Goal: Transaction & Acquisition: Purchase product/service

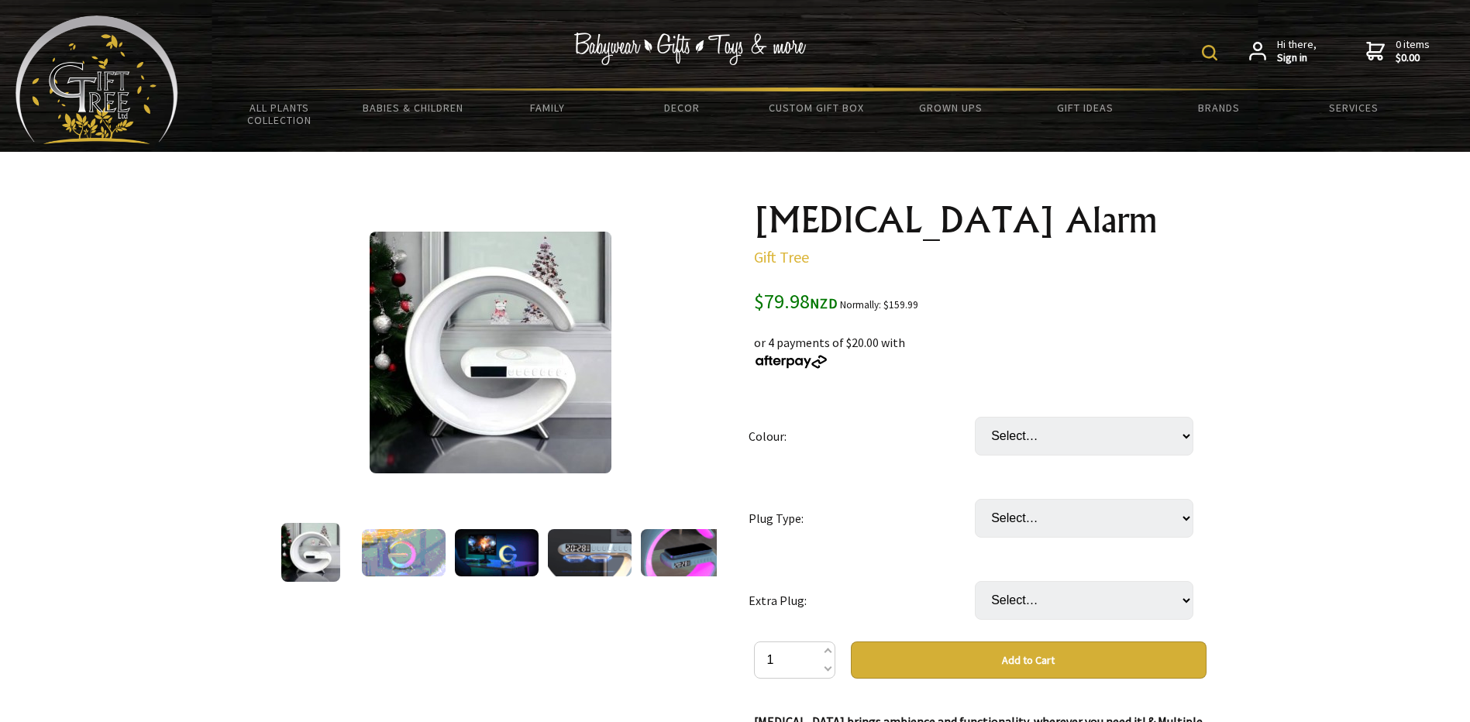
click at [684, 47] on img at bounding box center [690, 49] width 233 height 33
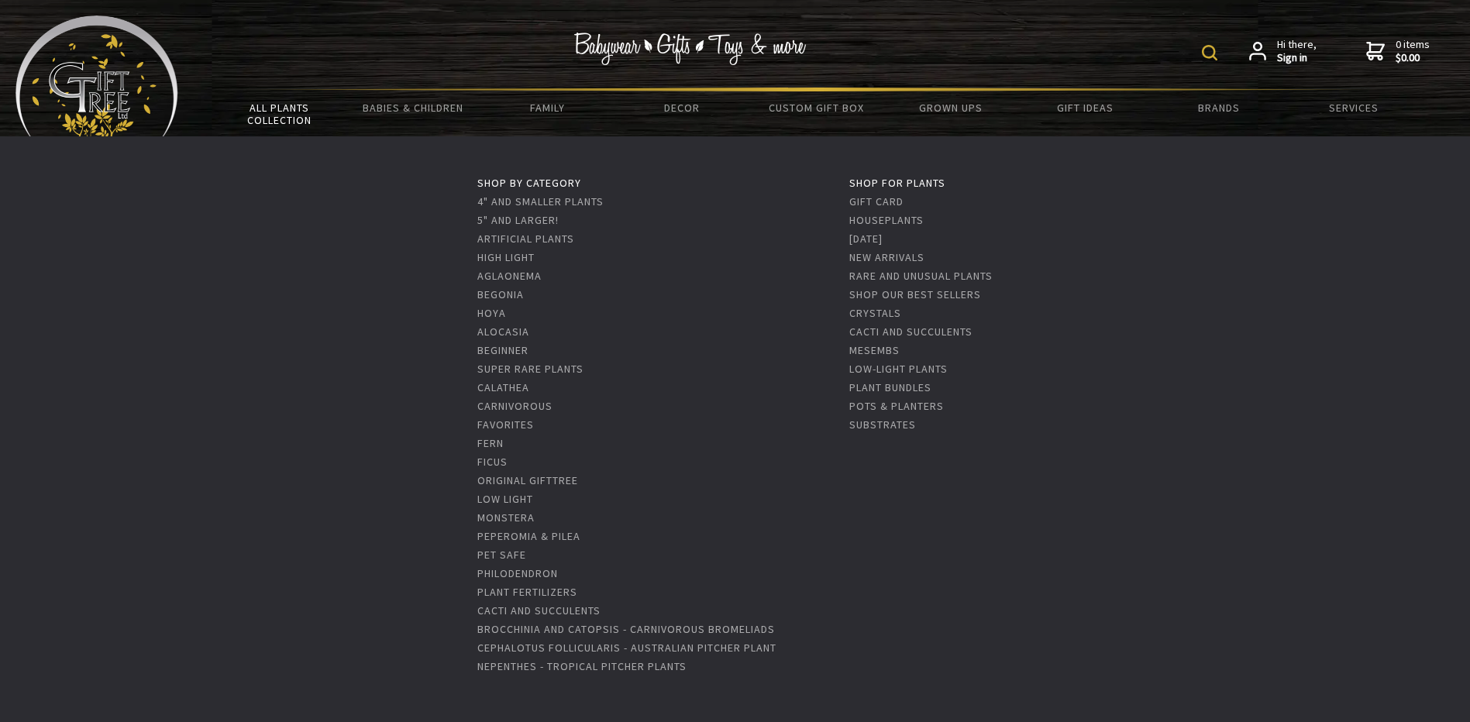
click at [286, 115] on link "All Plants Collection" at bounding box center [279, 113] width 134 height 45
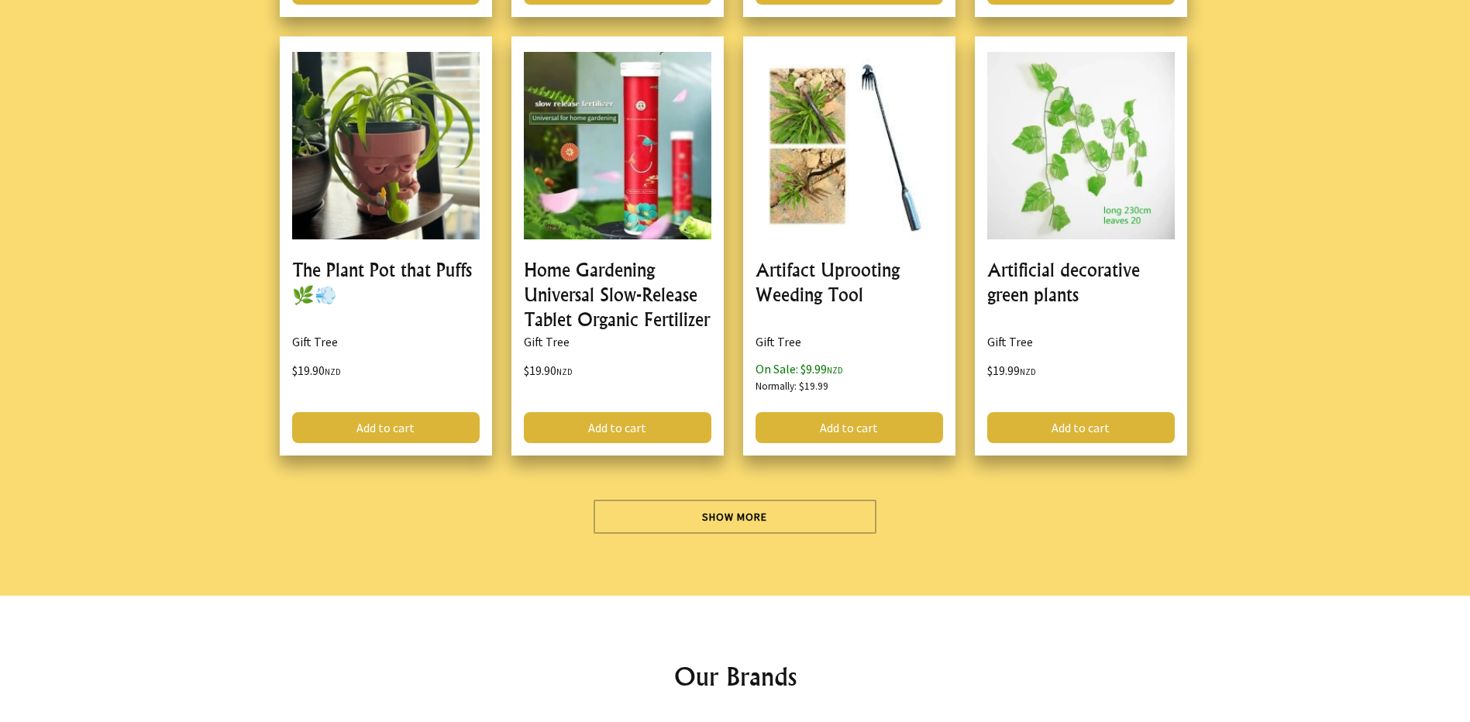
scroll to position [4341, 0]
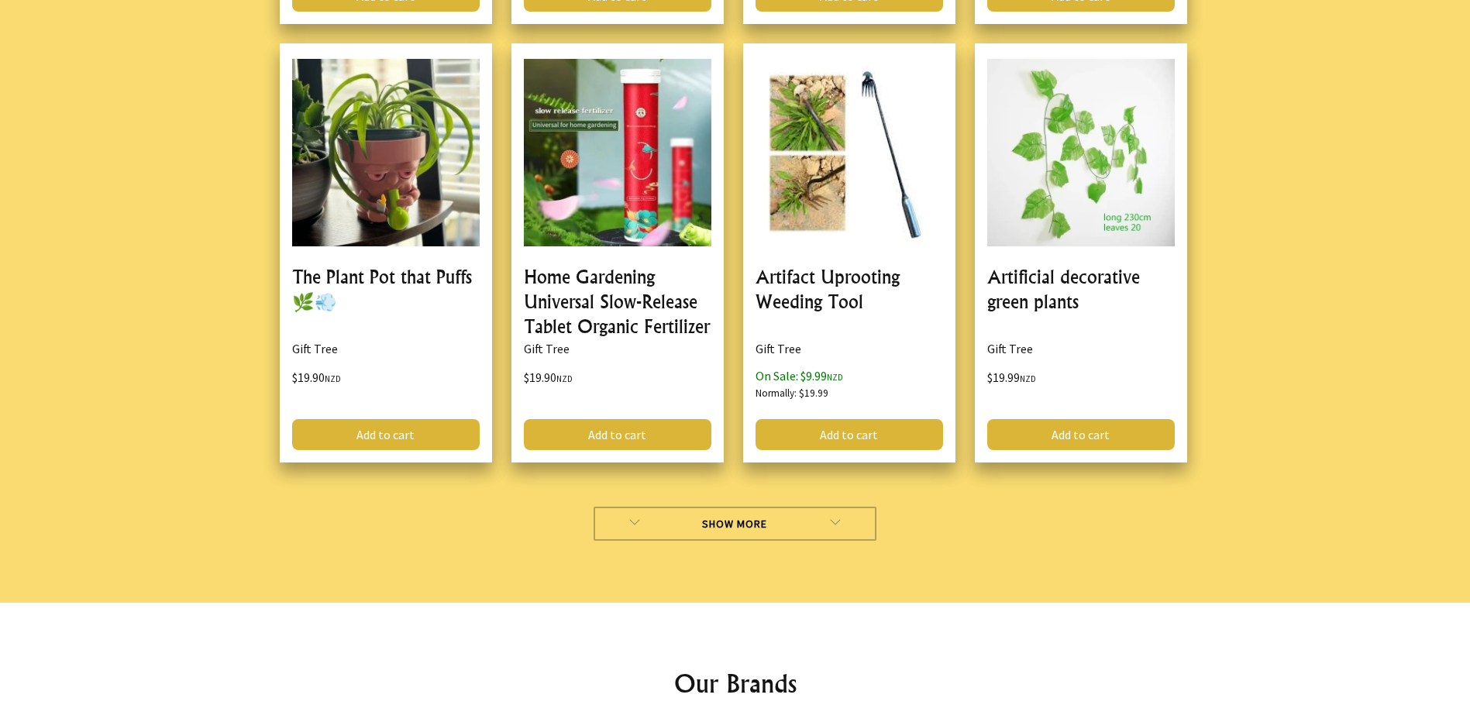
click at [745, 524] on link "Show More" at bounding box center [735, 524] width 283 height 34
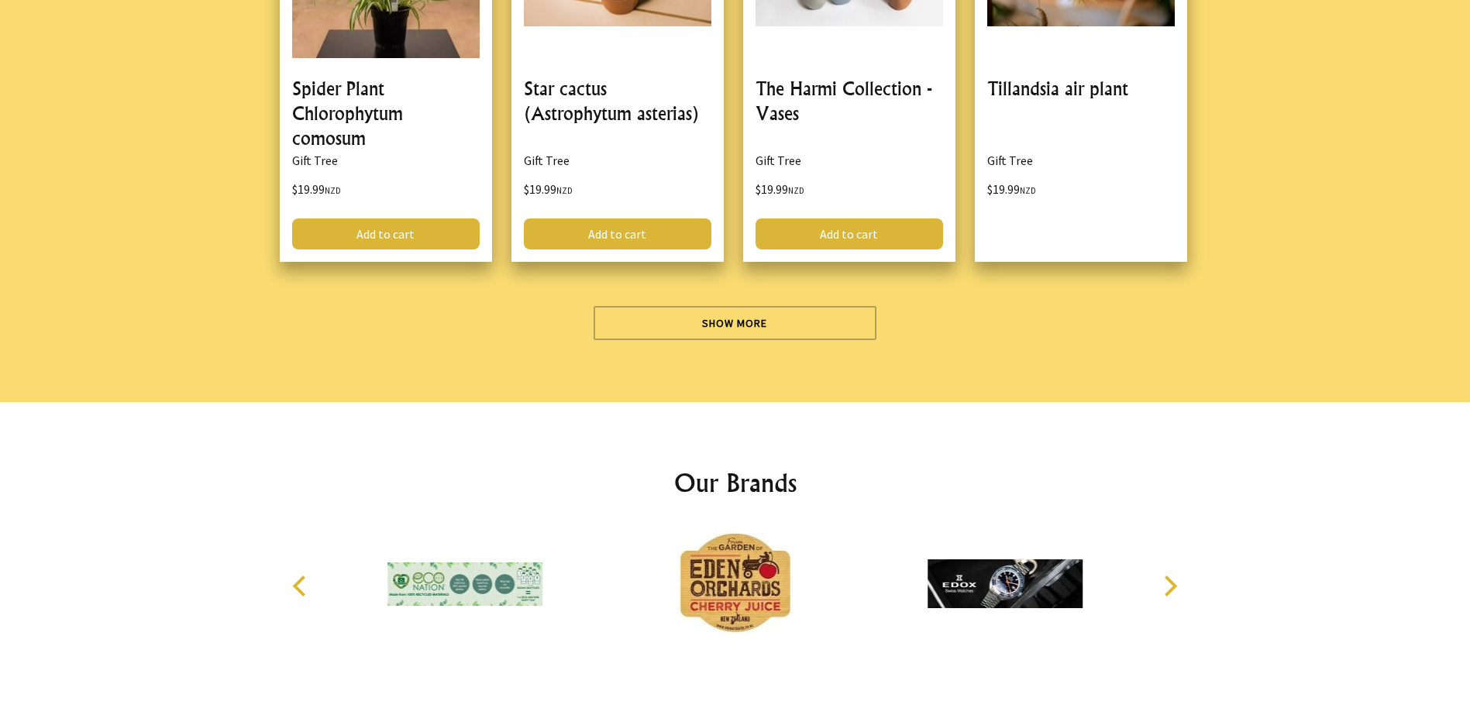
scroll to position [8991, 0]
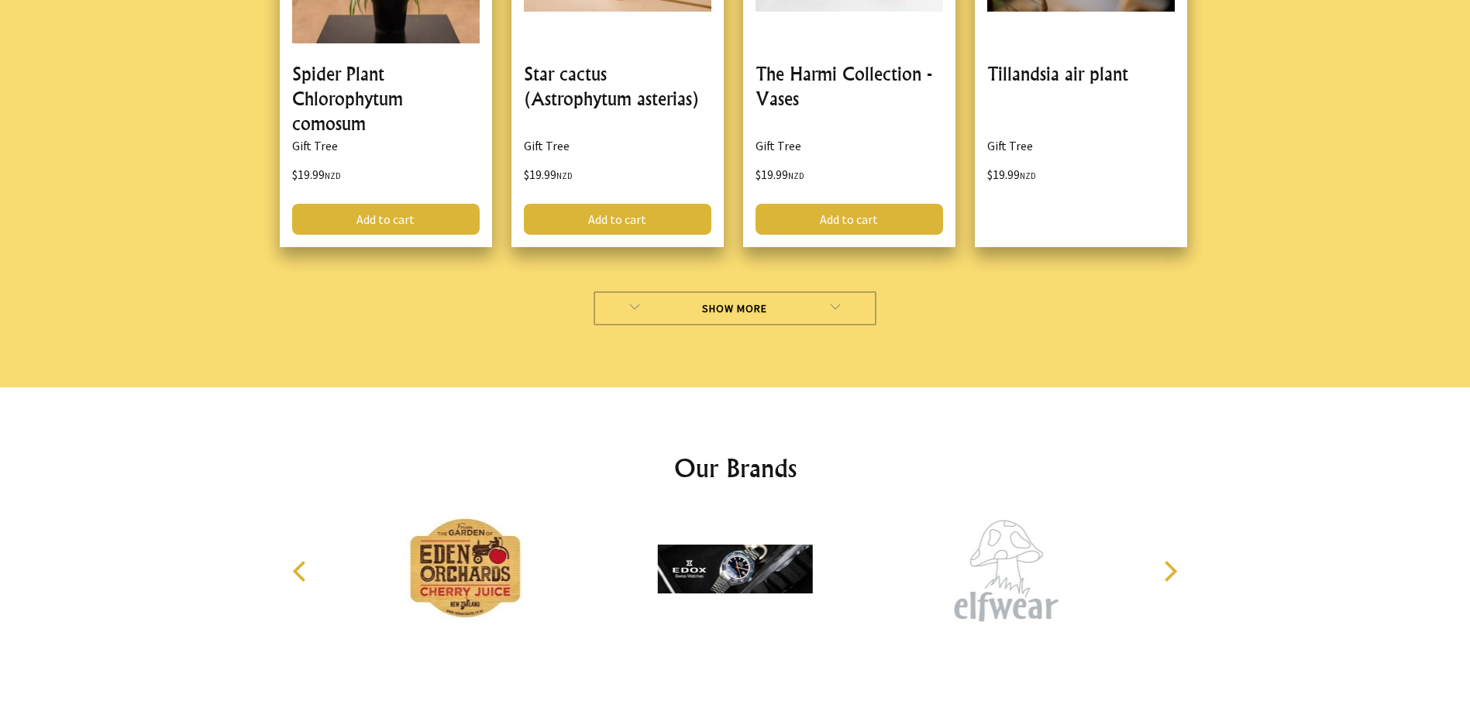
click at [817, 316] on link "Show More" at bounding box center [735, 308] width 283 height 34
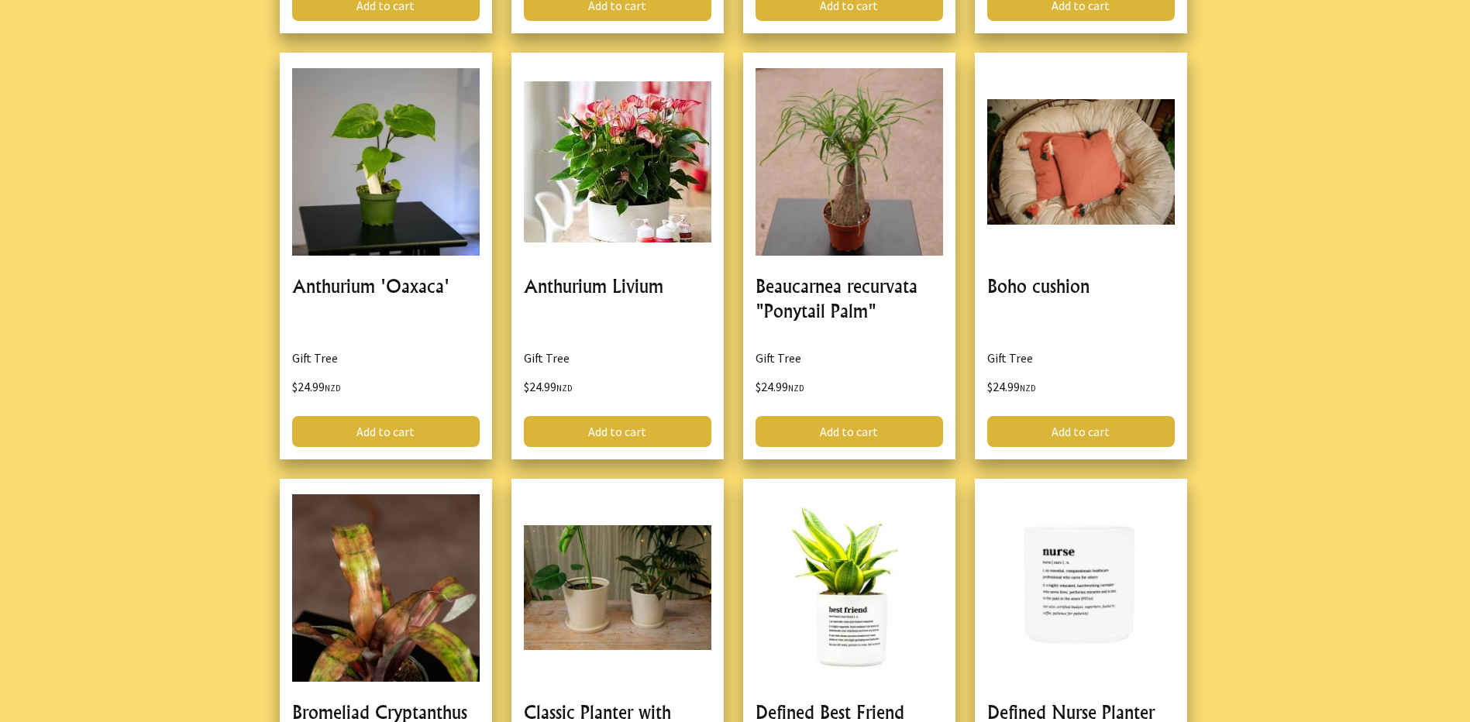
scroll to position [11007, 0]
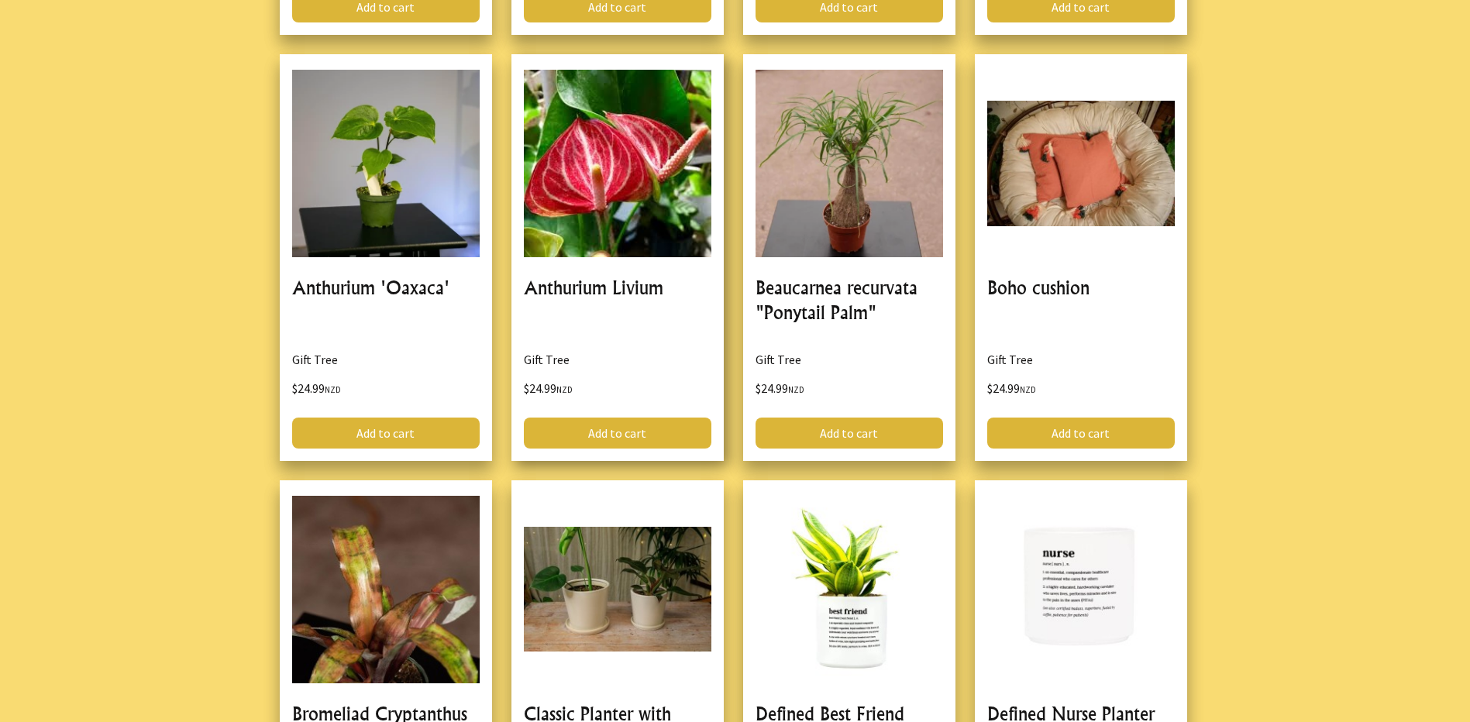
click at [597, 194] on link at bounding box center [618, 257] width 212 height 407
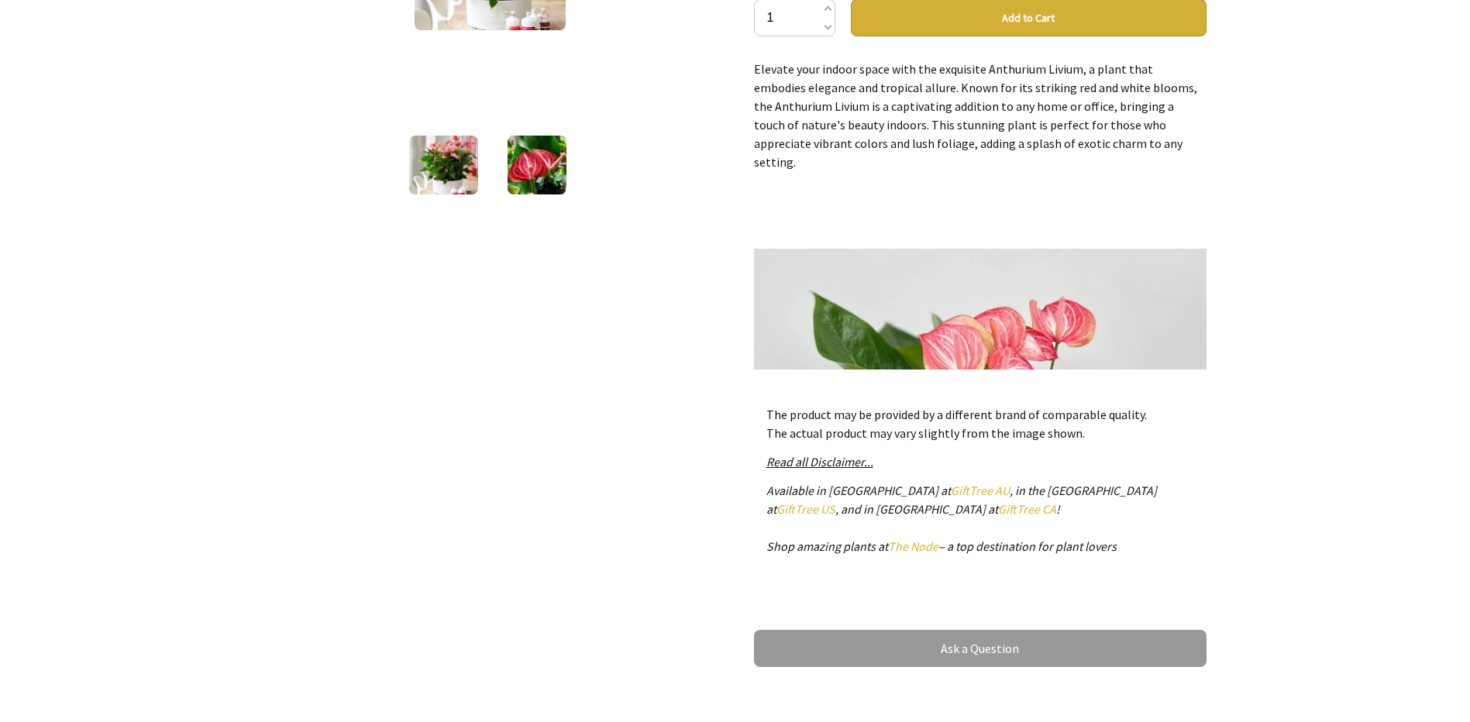
scroll to position [78, 0]
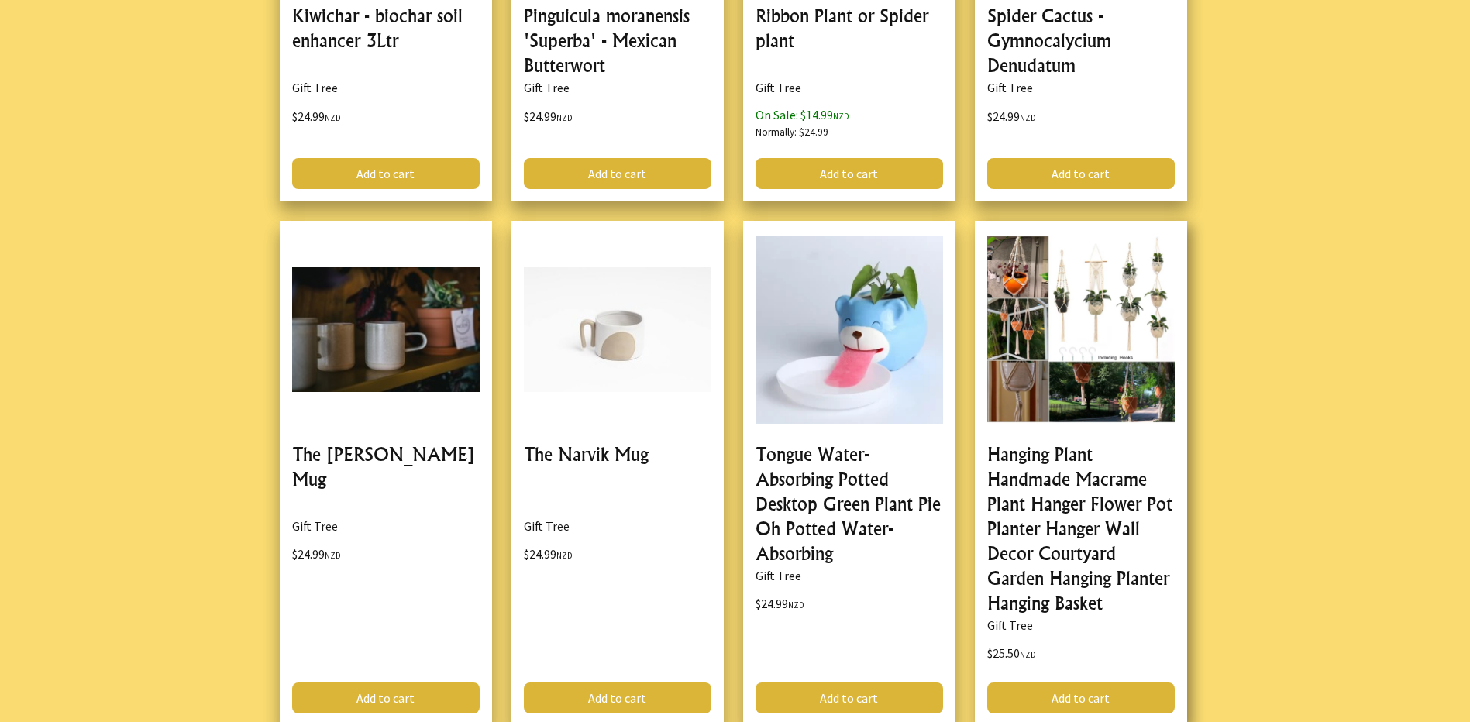
scroll to position [12635, 0]
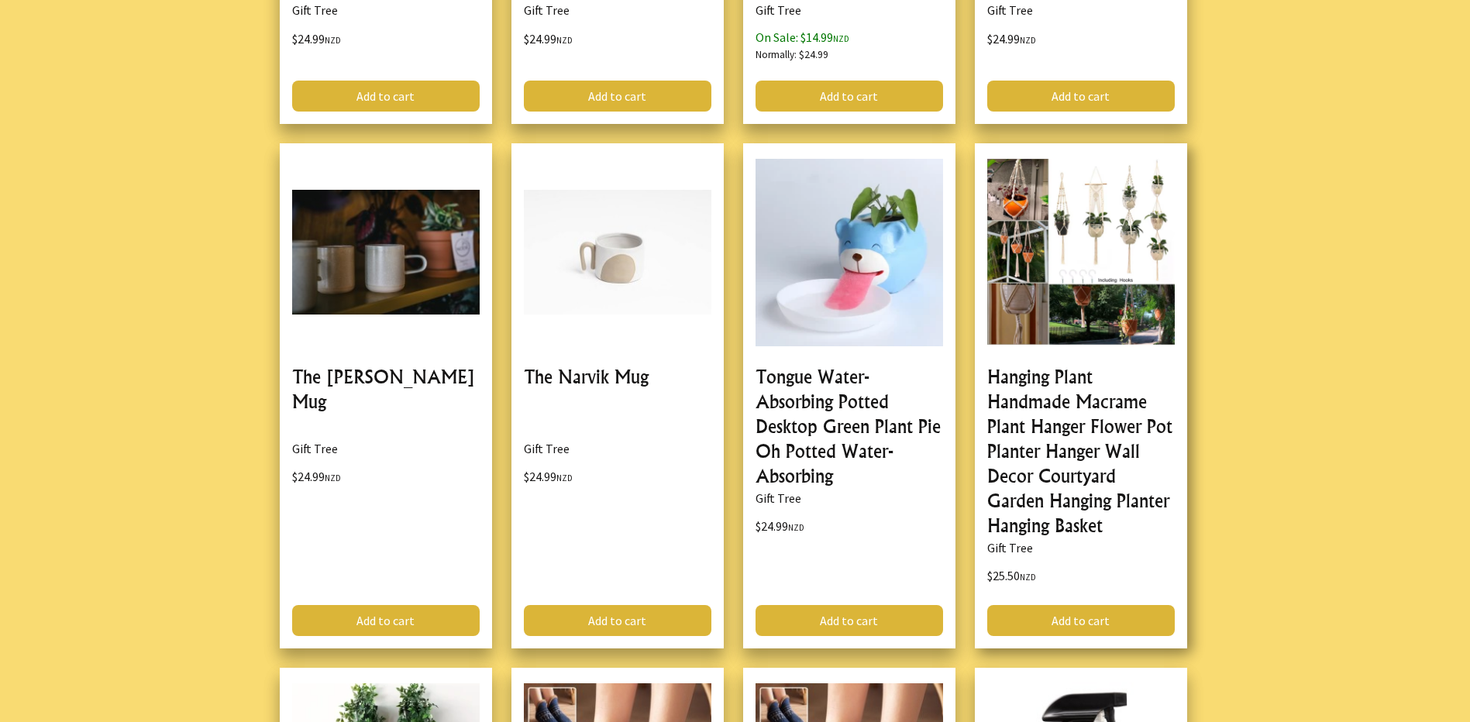
click at [1097, 368] on link at bounding box center [1081, 396] width 212 height 506
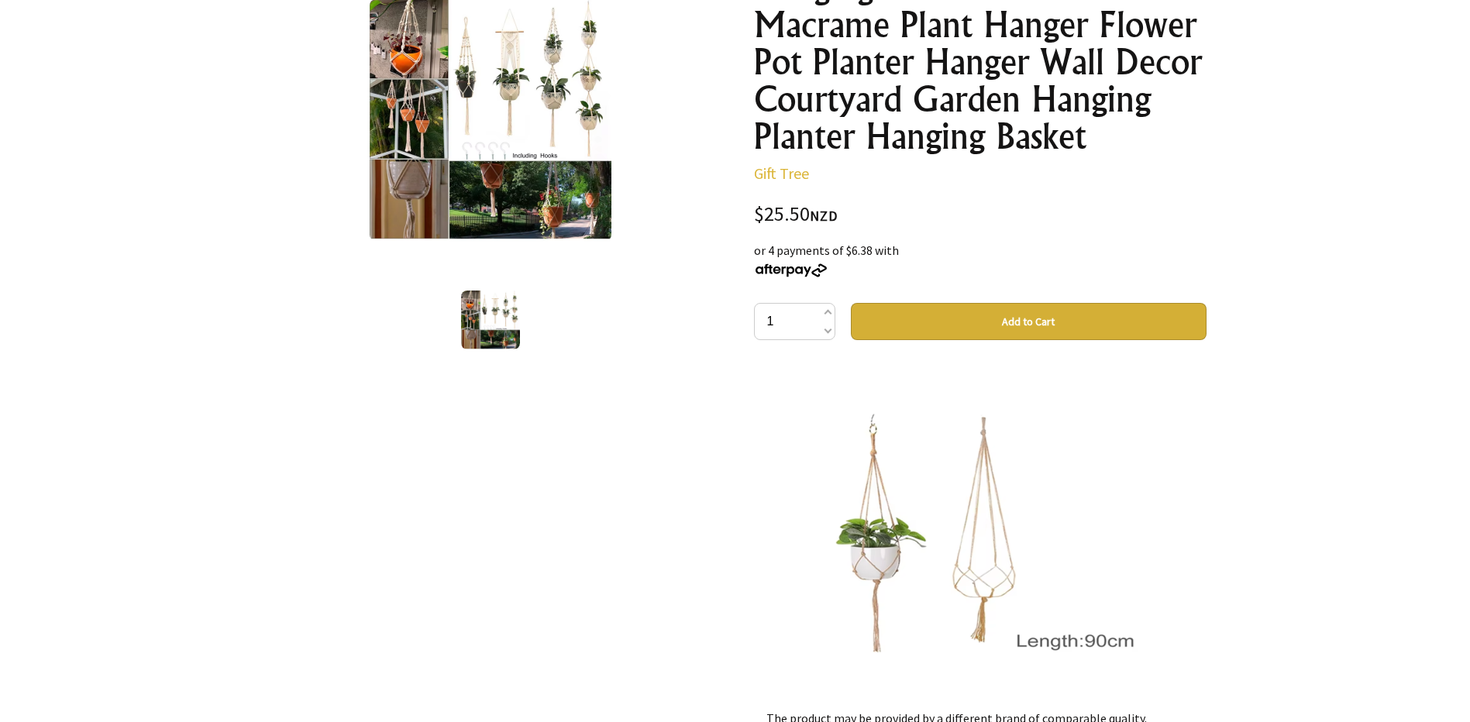
scroll to position [155, 0]
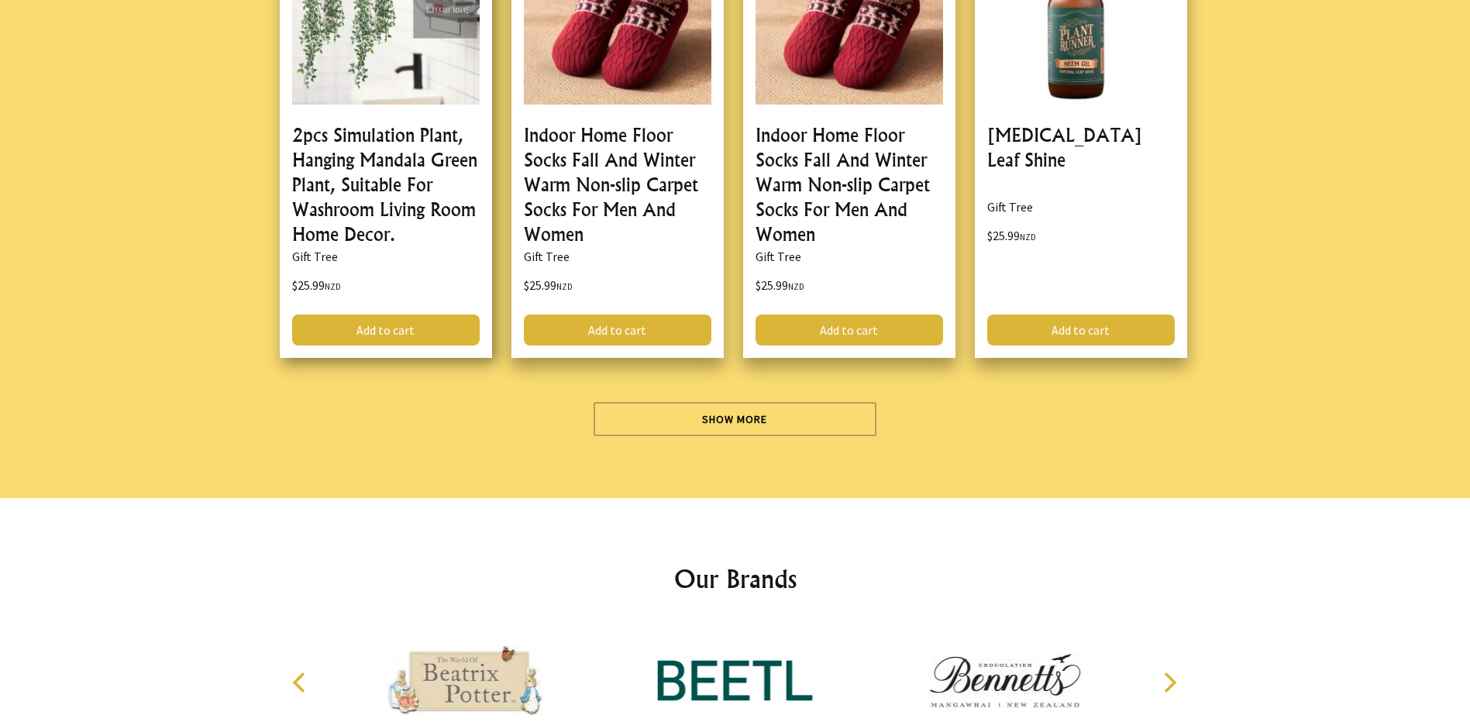
scroll to position [13410, 0]
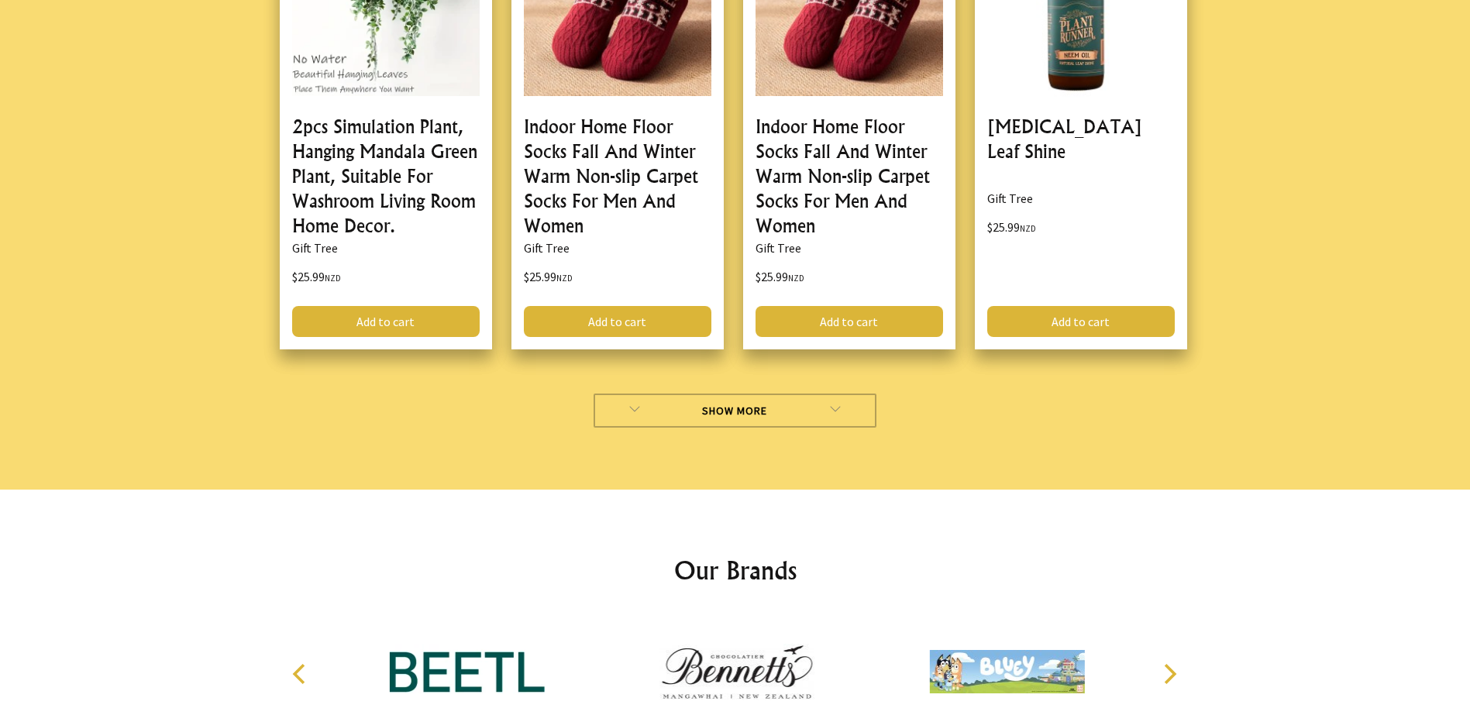
click at [664, 411] on link "Show More" at bounding box center [735, 411] width 283 height 34
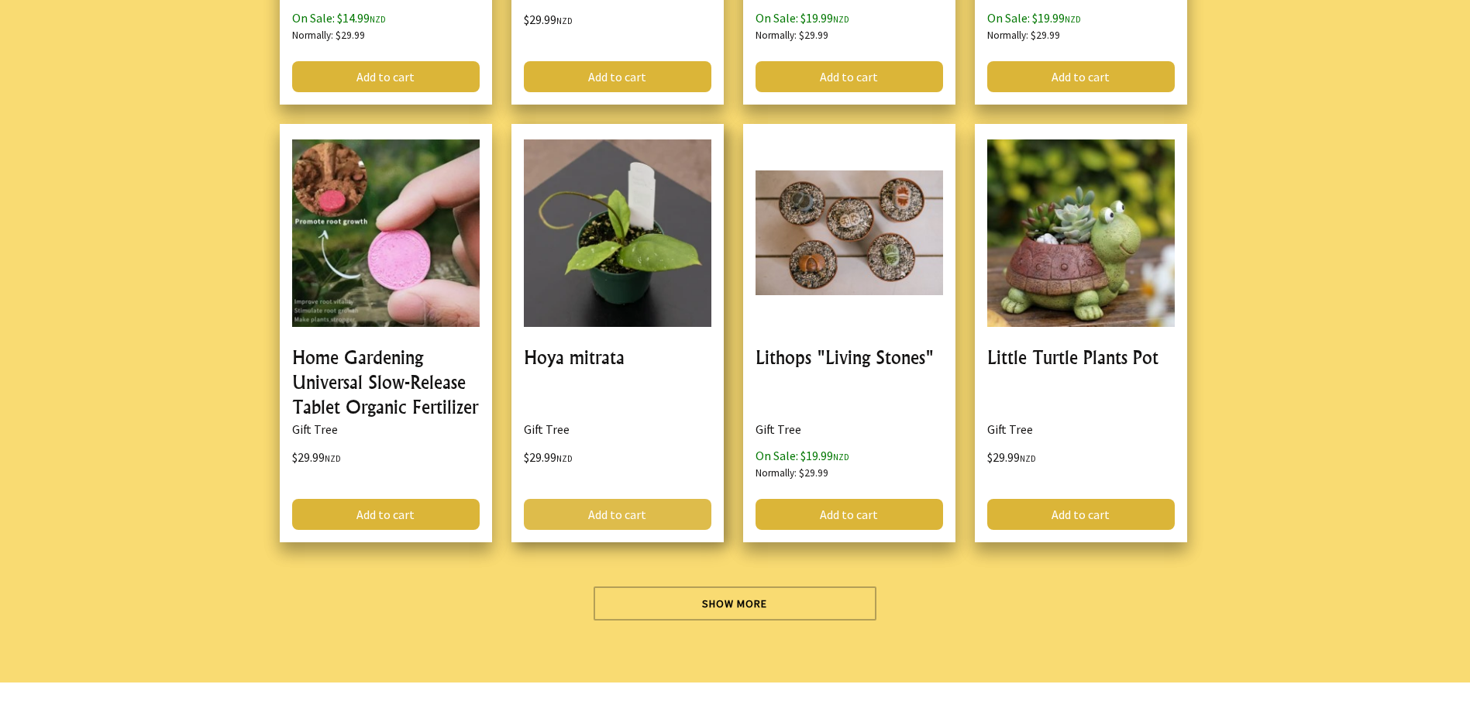
scroll to position [17673, 0]
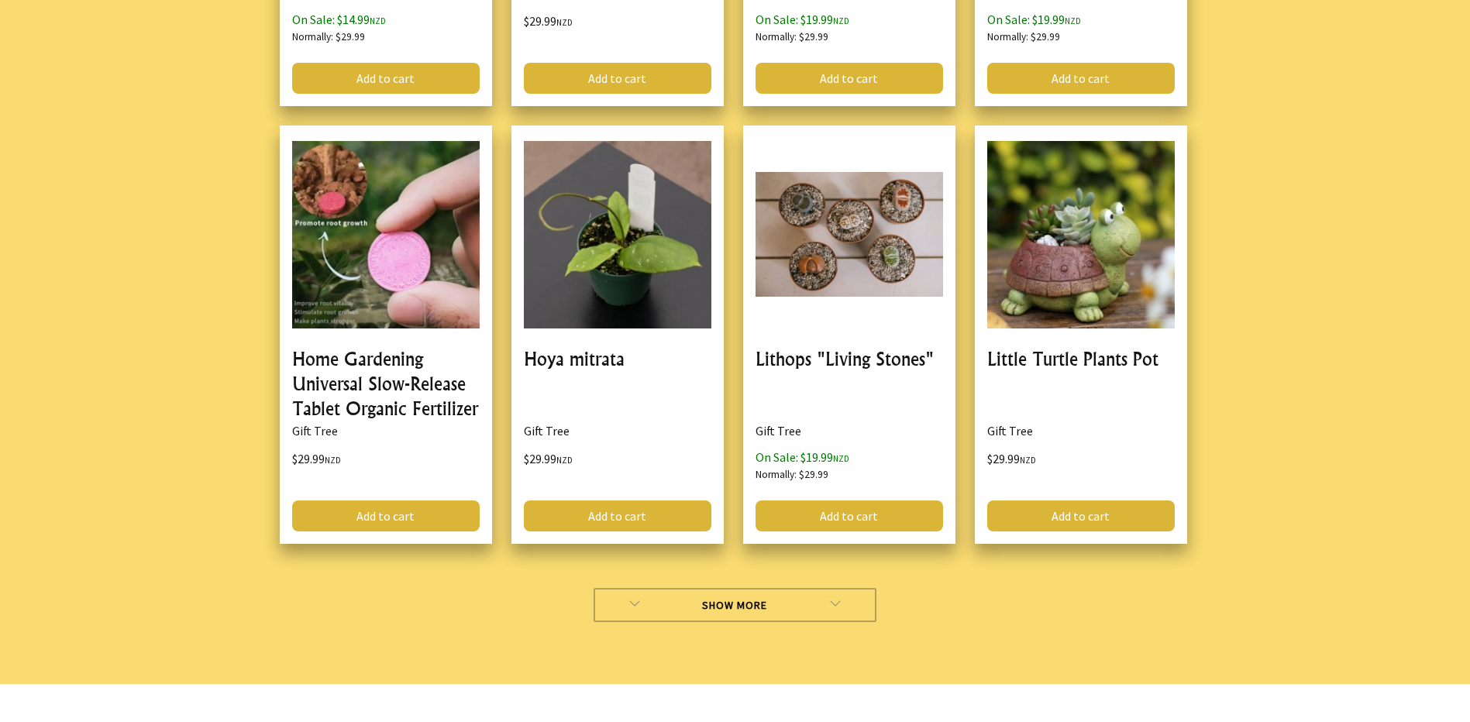
click at [708, 594] on link "Show More" at bounding box center [735, 605] width 283 height 34
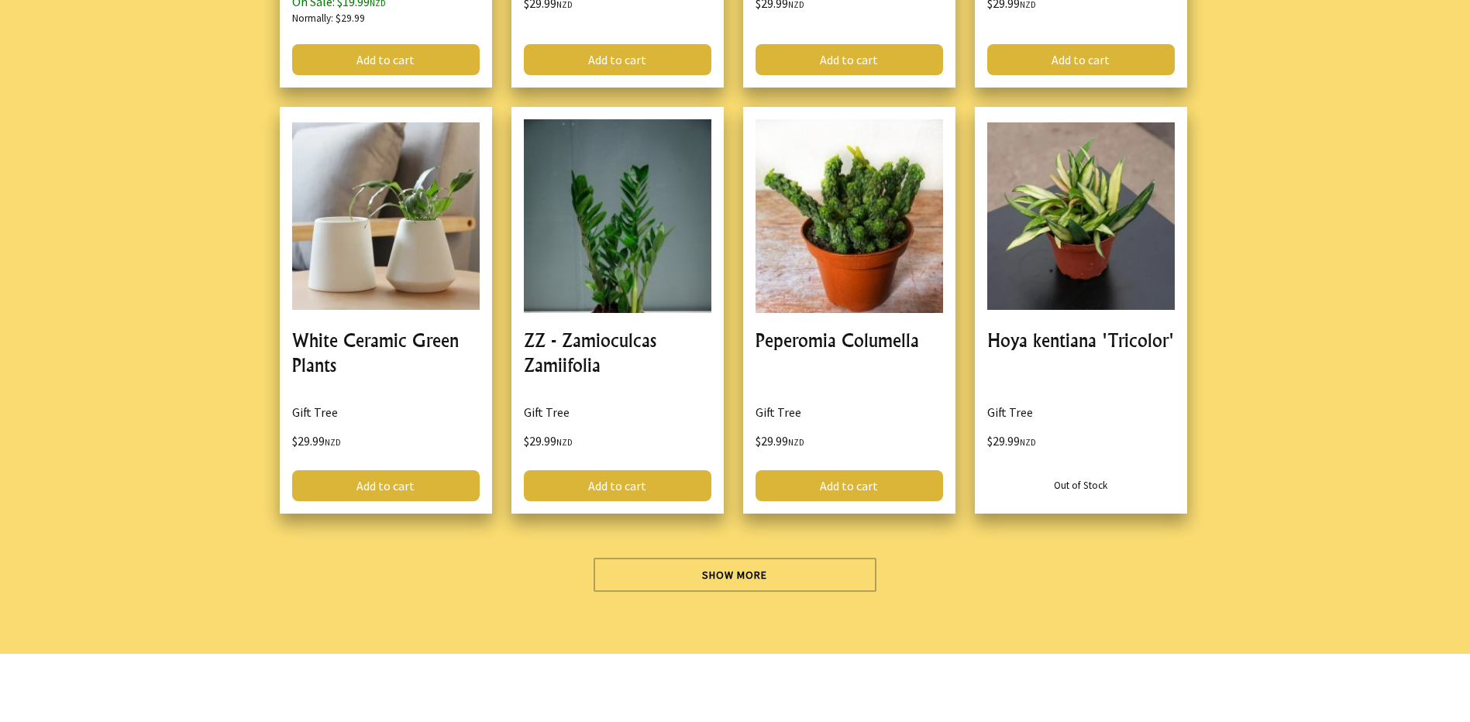
scroll to position [22091, 0]
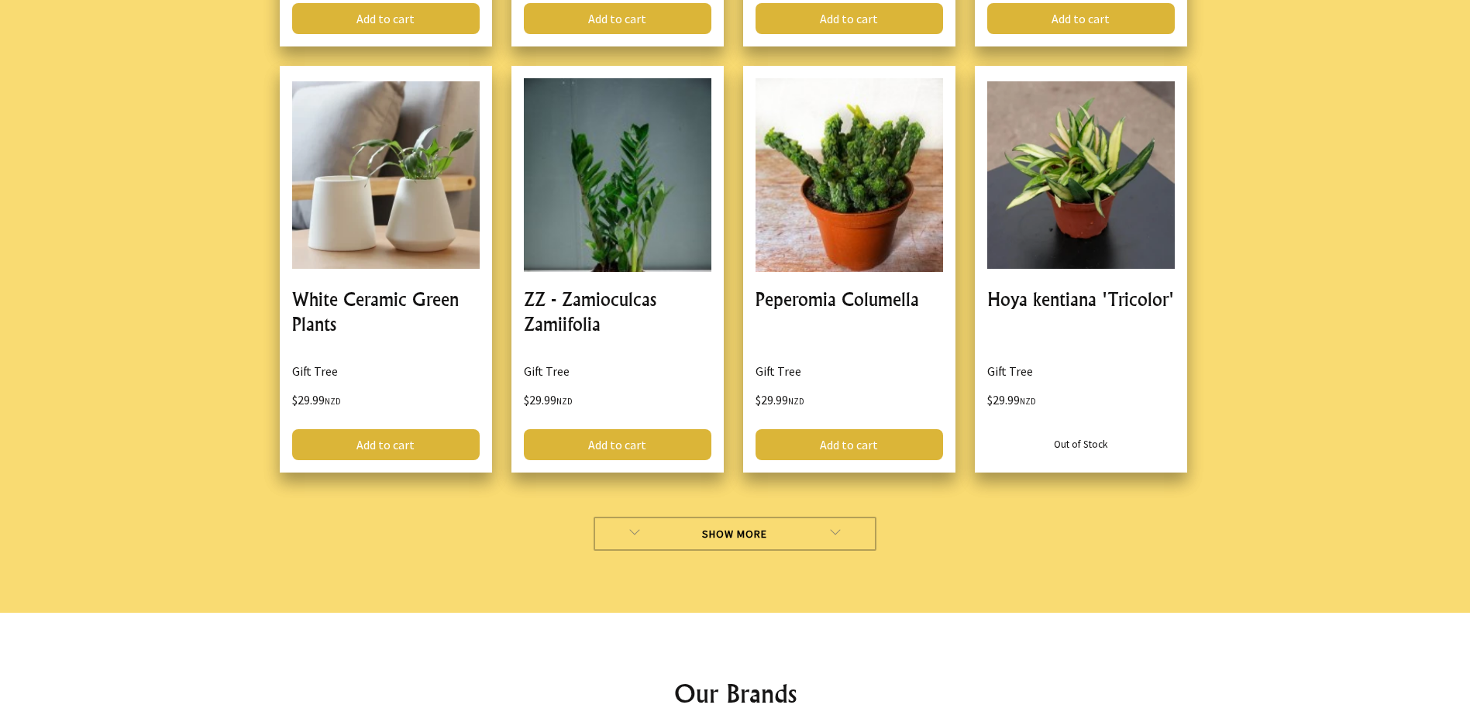
click at [729, 529] on link "Show More" at bounding box center [735, 534] width 283 height 34
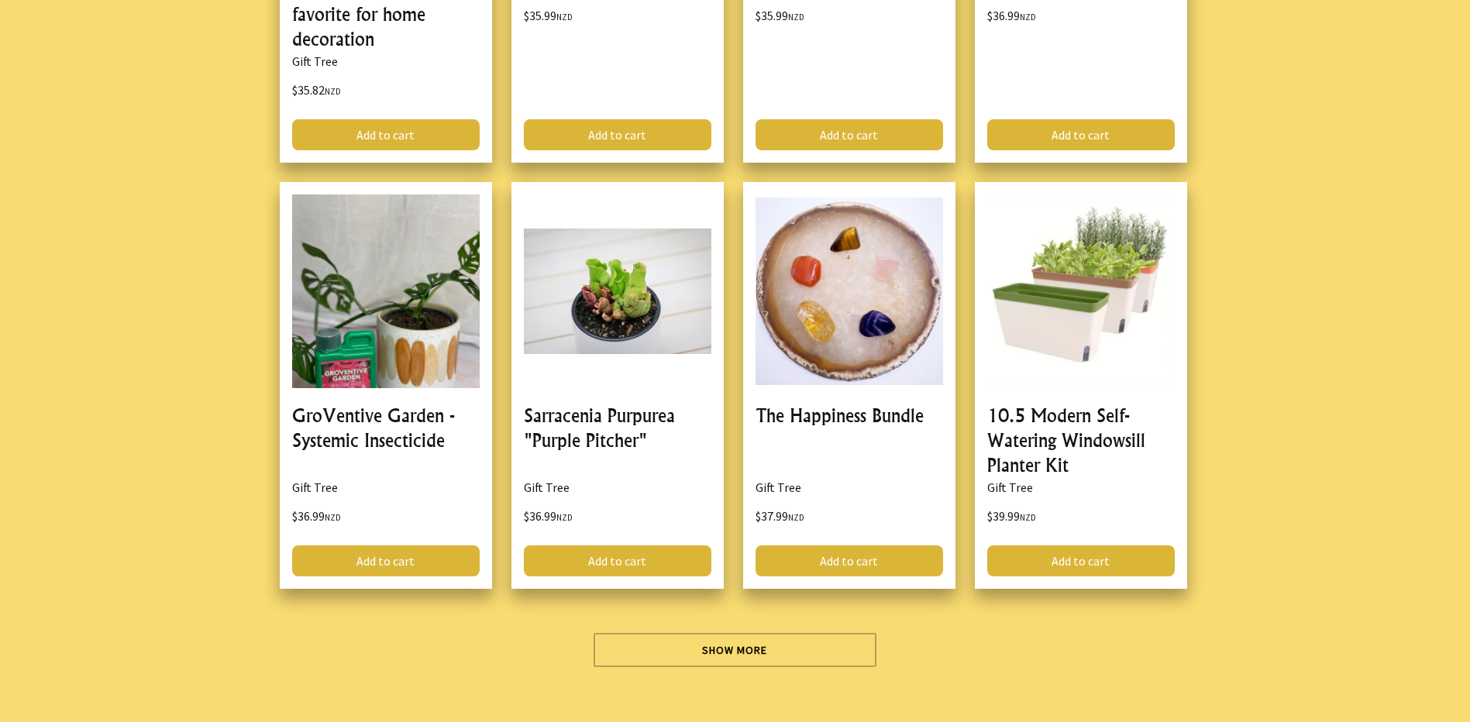
scroll to position [26432, 0]
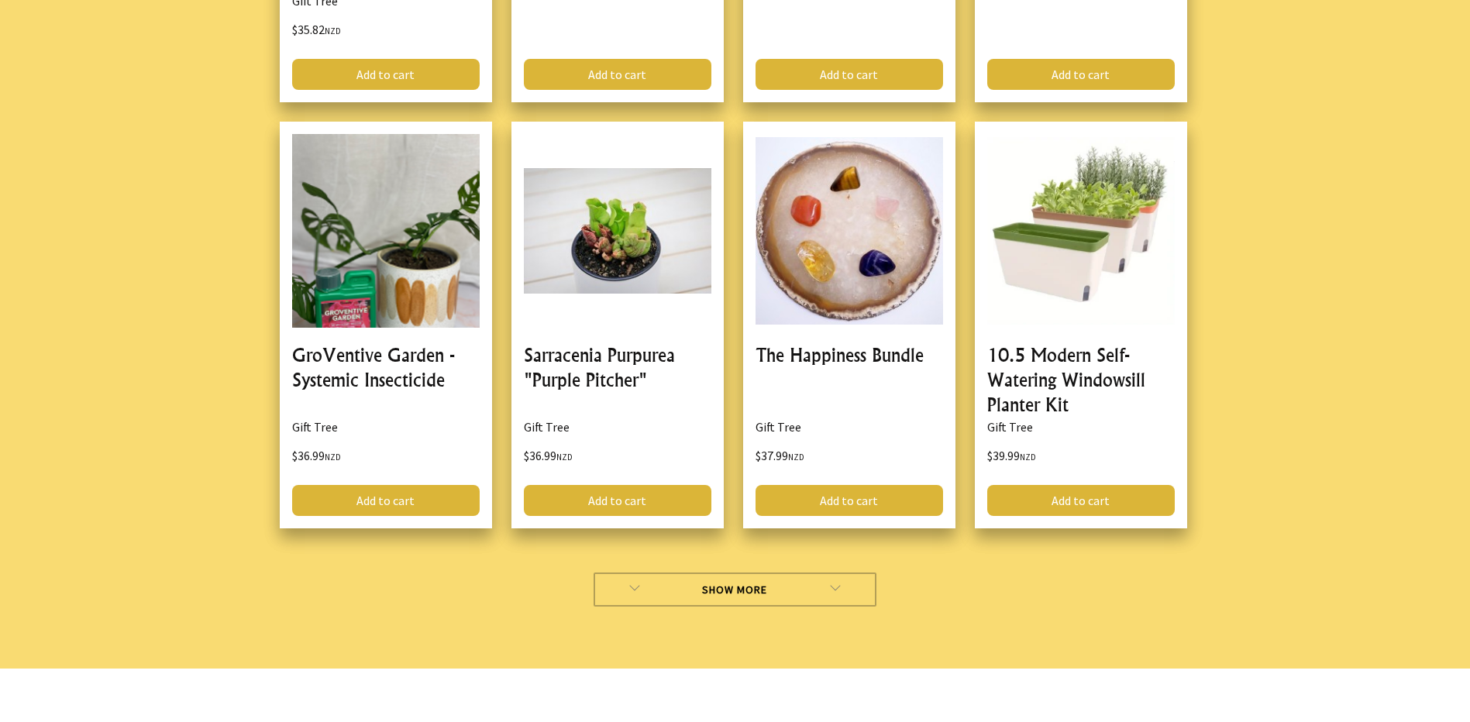
click at [753, 586] on link "Show More" at bounding box center [735, 590] width 283 height 34
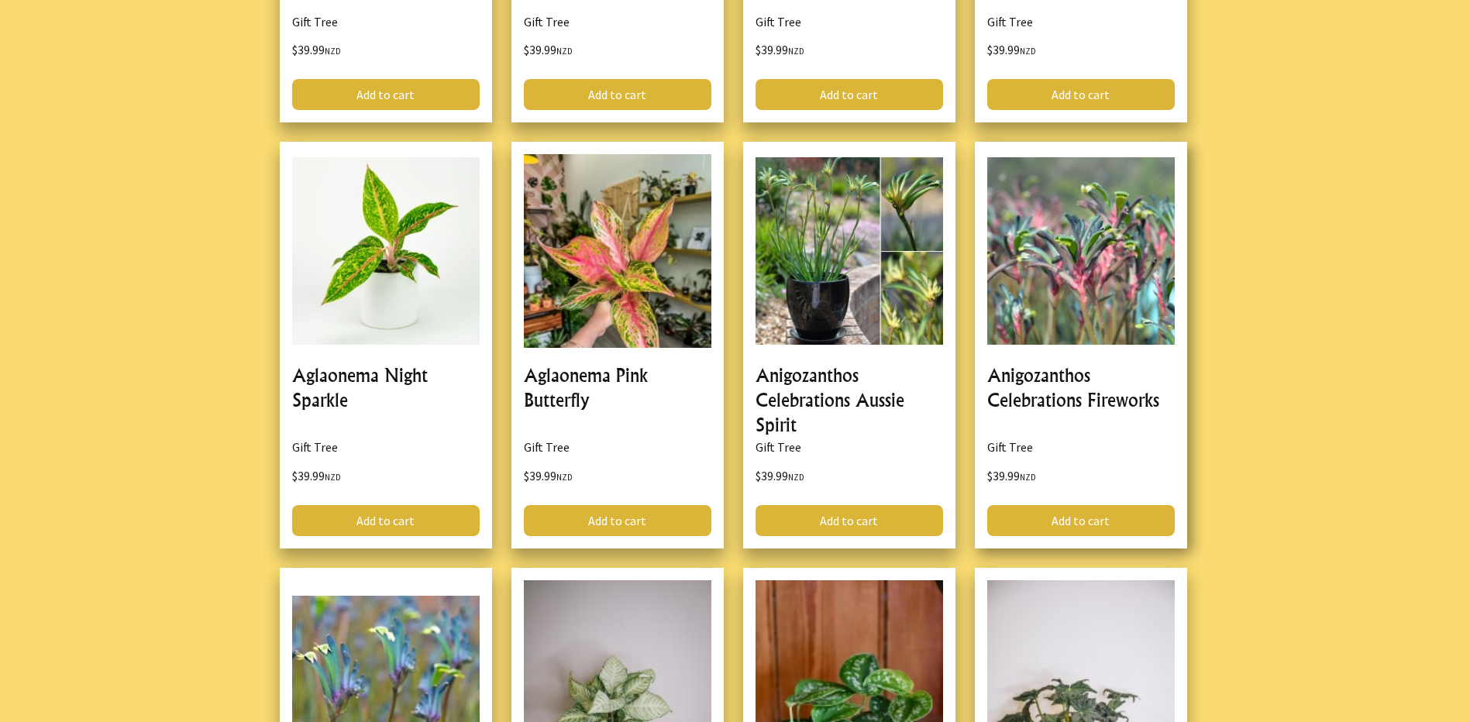
scroll to position [27672, 0]
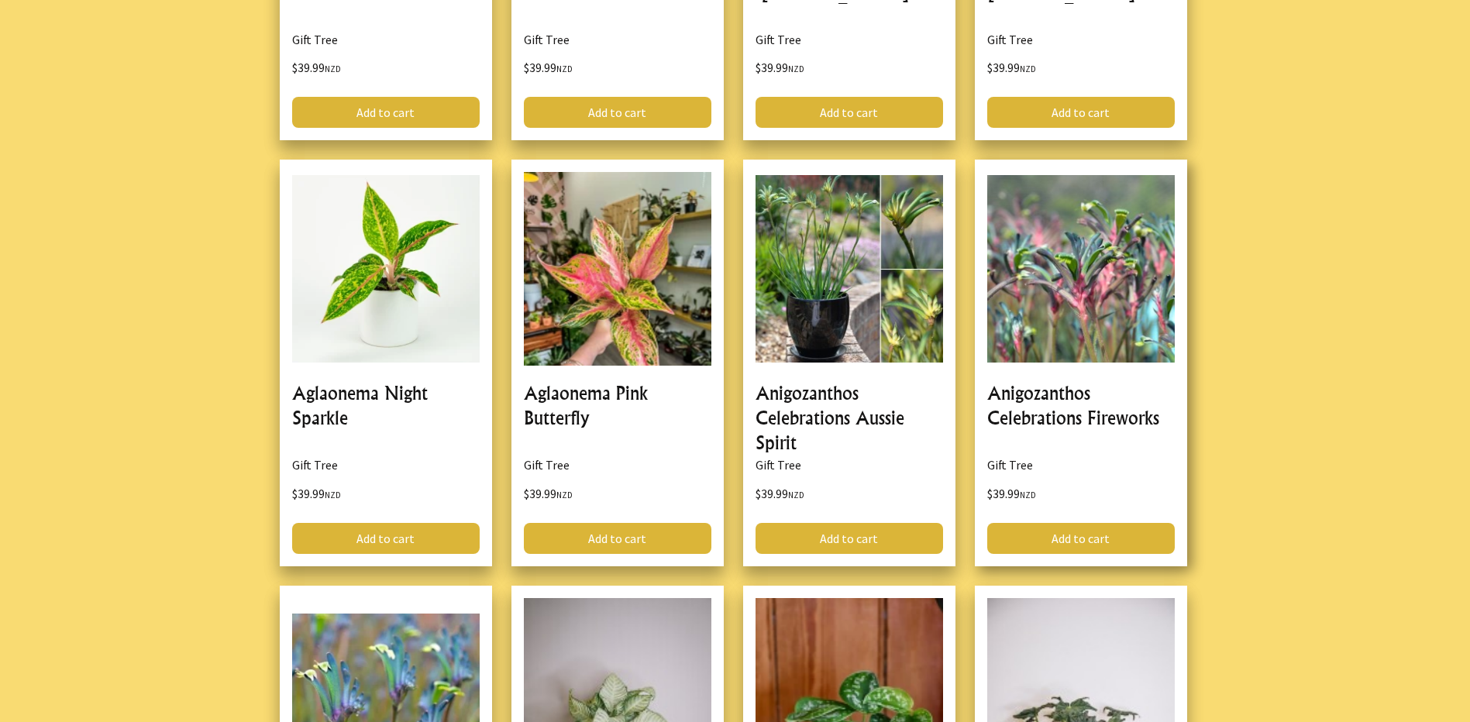
click at [1077, 346] on link at bounding box center [1081, 363] width 212 height 407
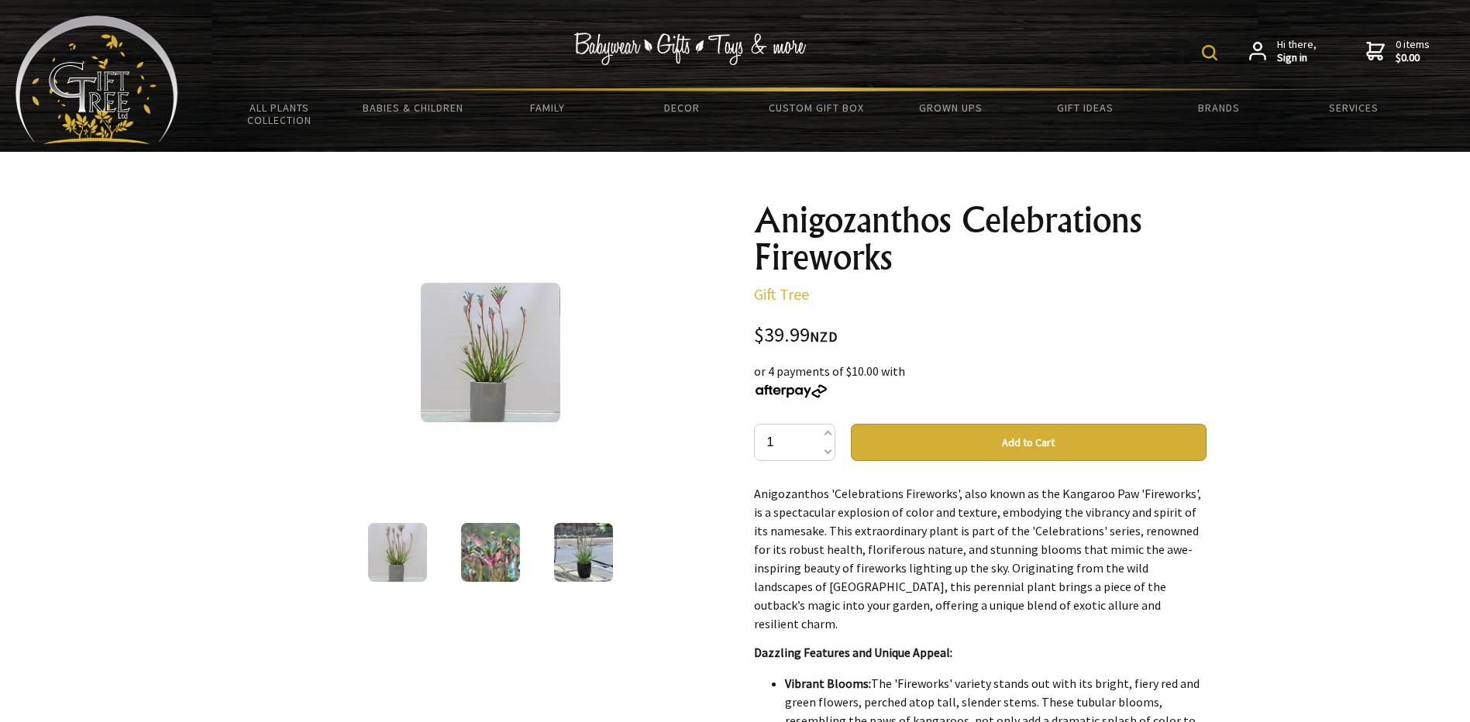
click at [499, 365] on img at bounding box center [491, 353] width 140 height 140
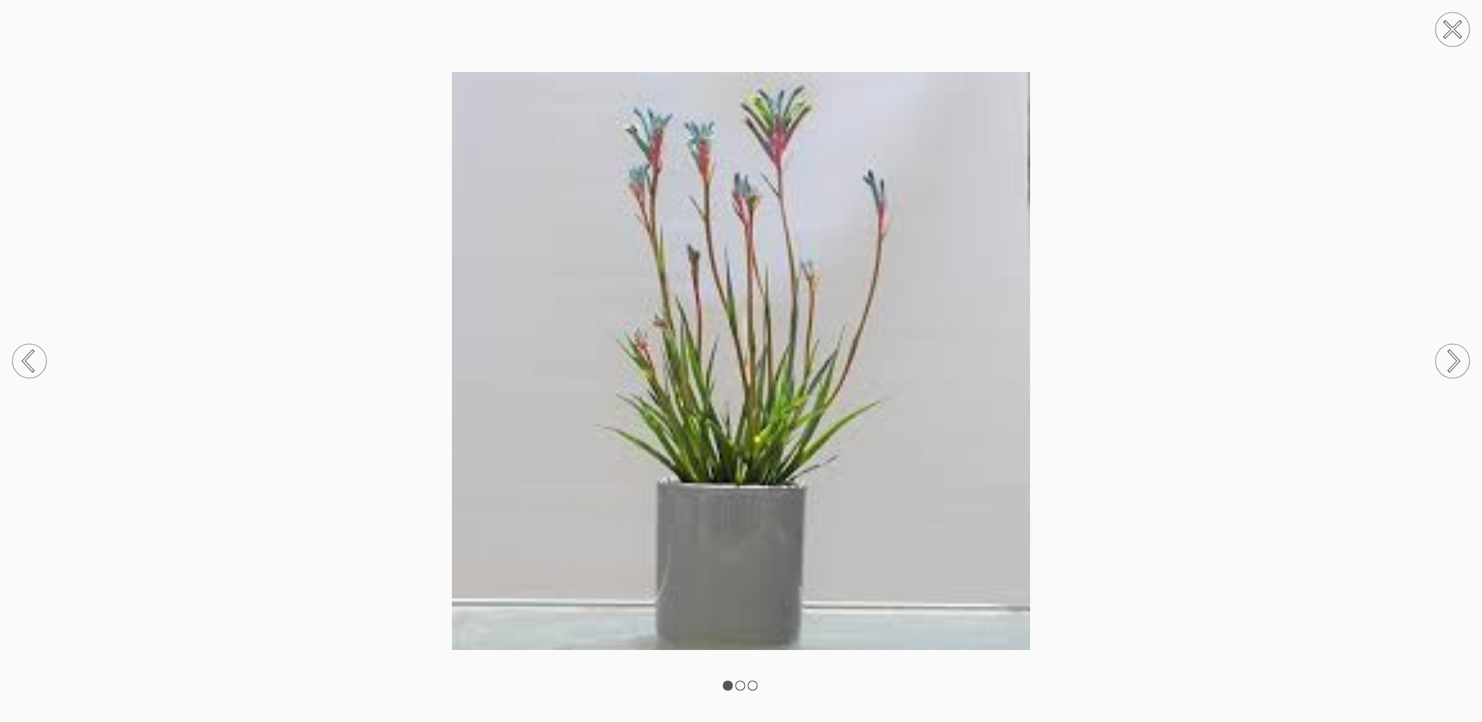
click at [737, 687] on rect at bounding box center [740, 685] width 9 height 9
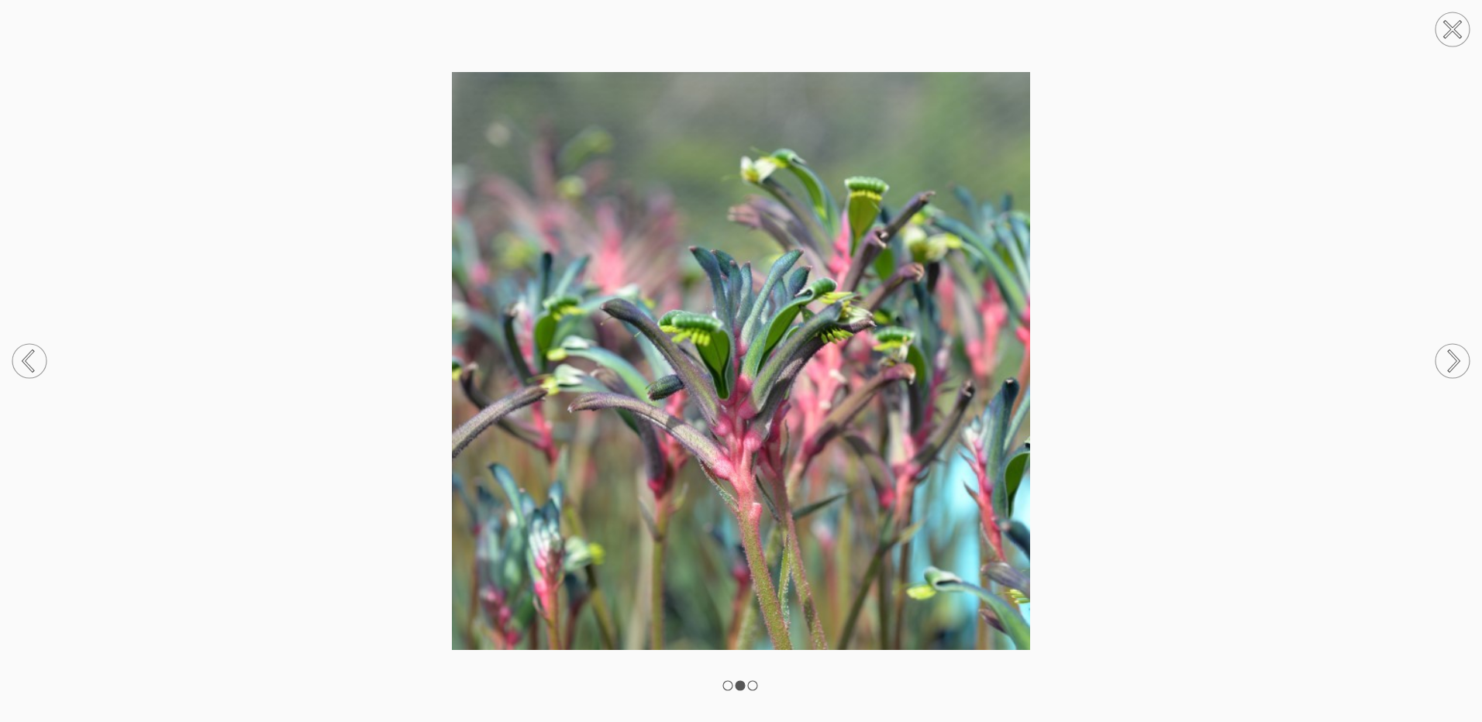
click at [748, 684] on div at bounding box center [741, 361] width 1482 height 722
click at [752, 685] on rect at bounding box center [752, 685] width 9 height 9
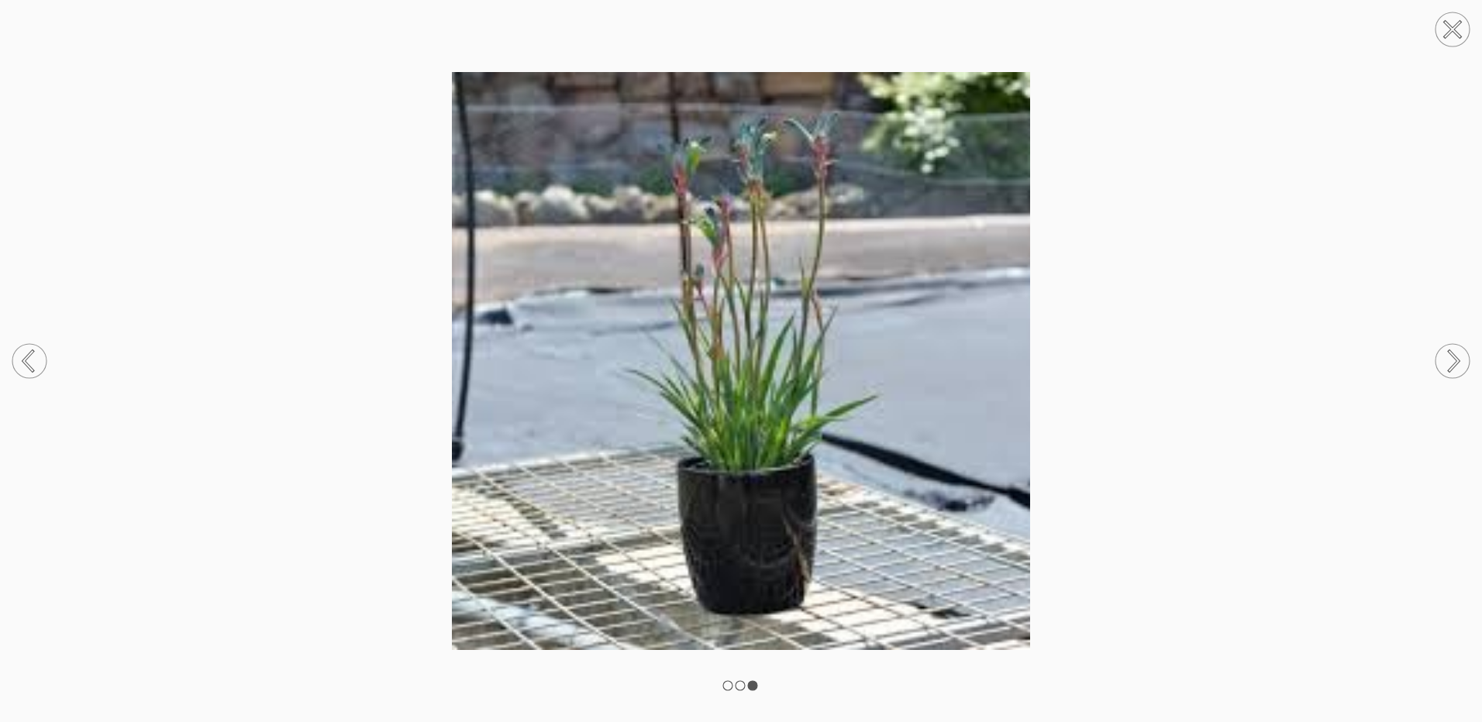
click at [728, 686] on rect at bounding box center [727, 685] width 9 height 9
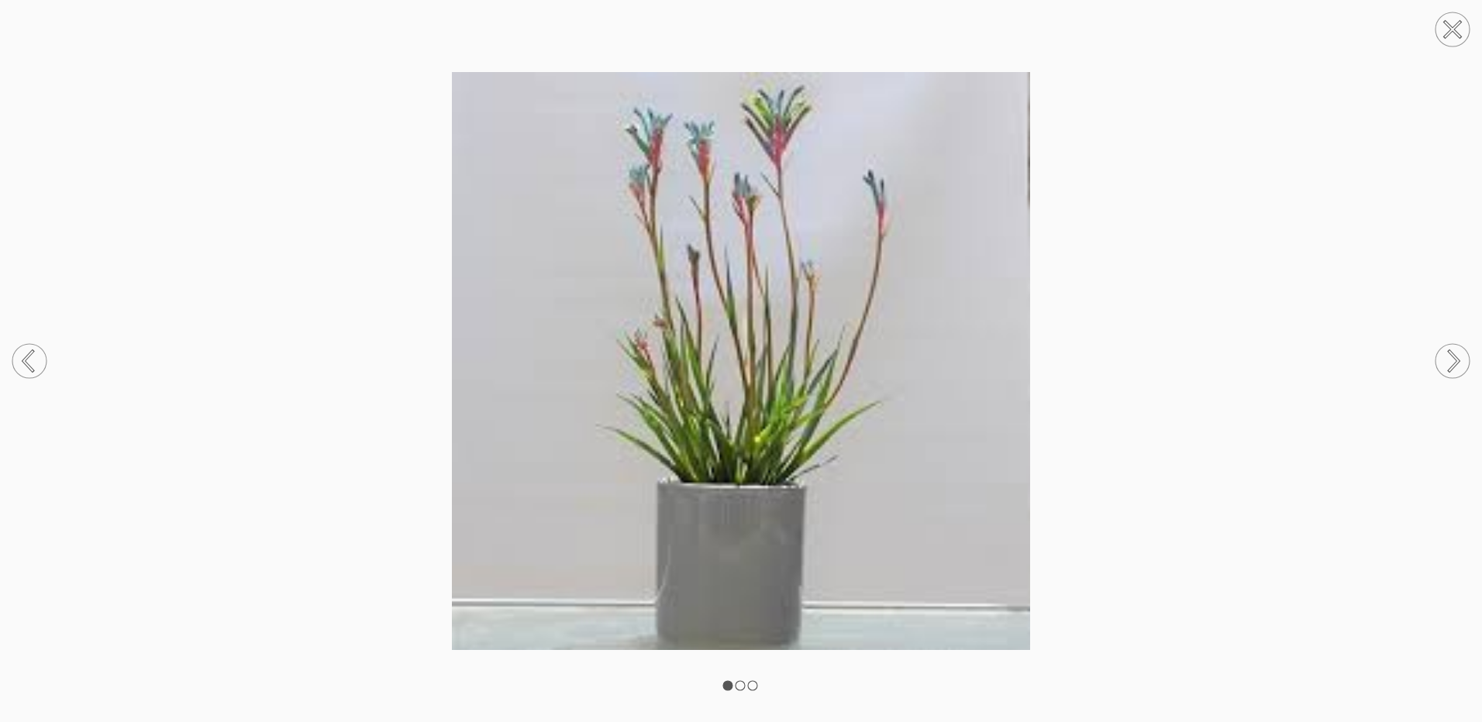
click at [1449, 28] on icon at bounding box center [1452, 29] width 59 height 59
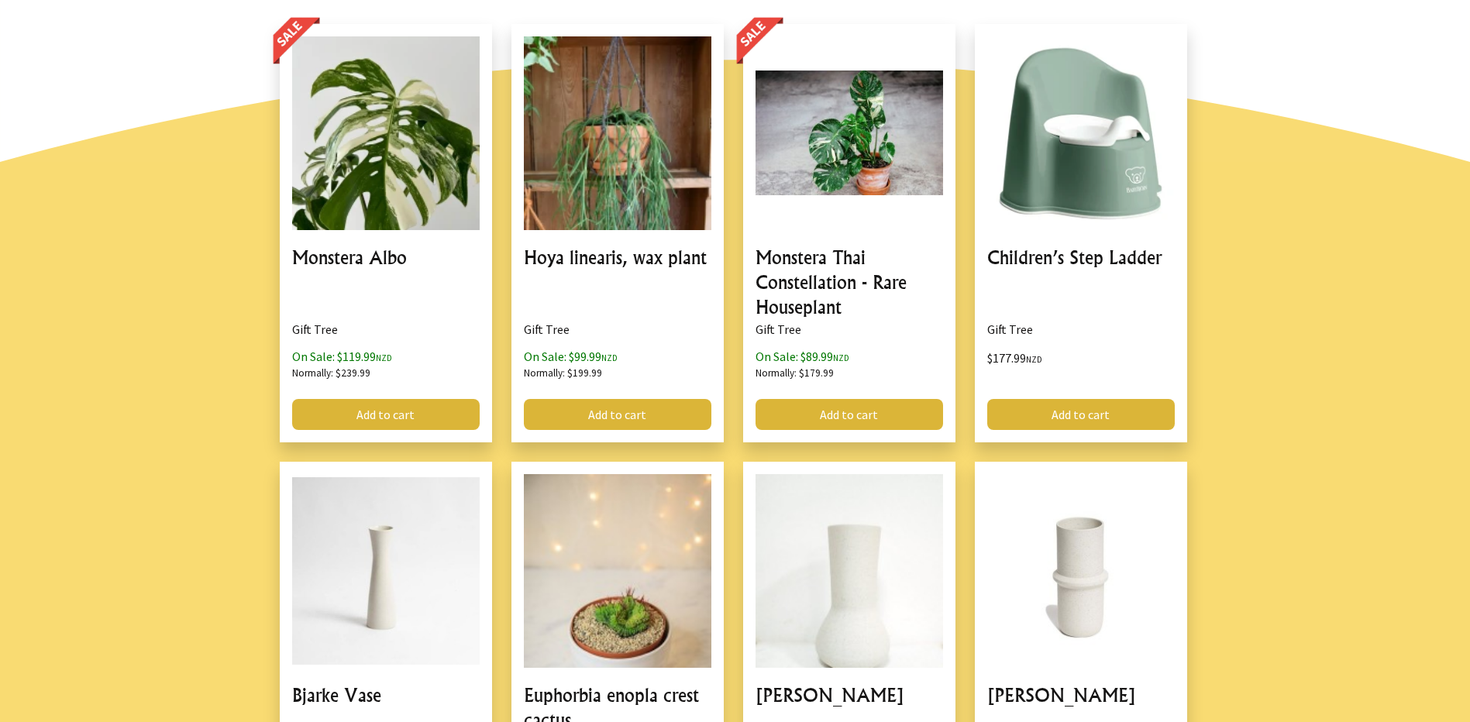
scroll to position [1550, 0]
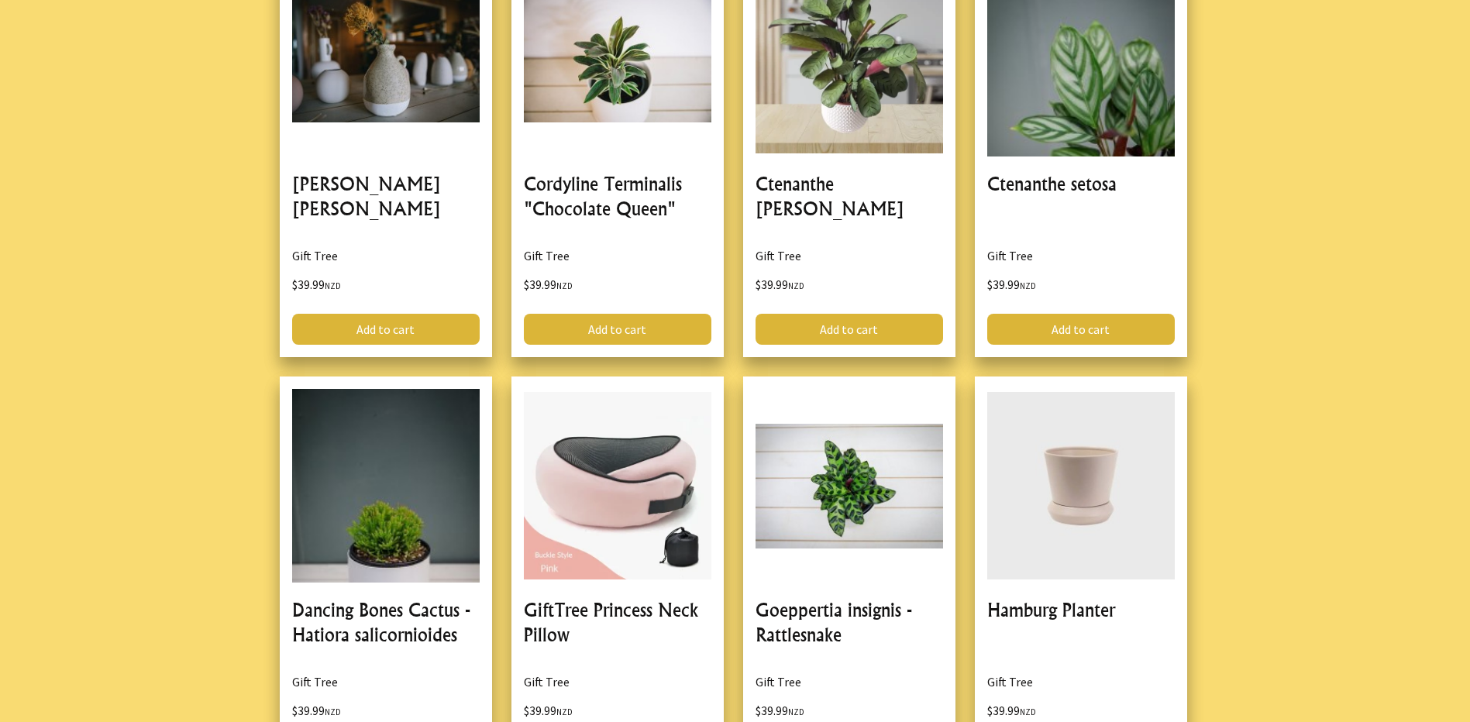
scroll to position [30772, 0]
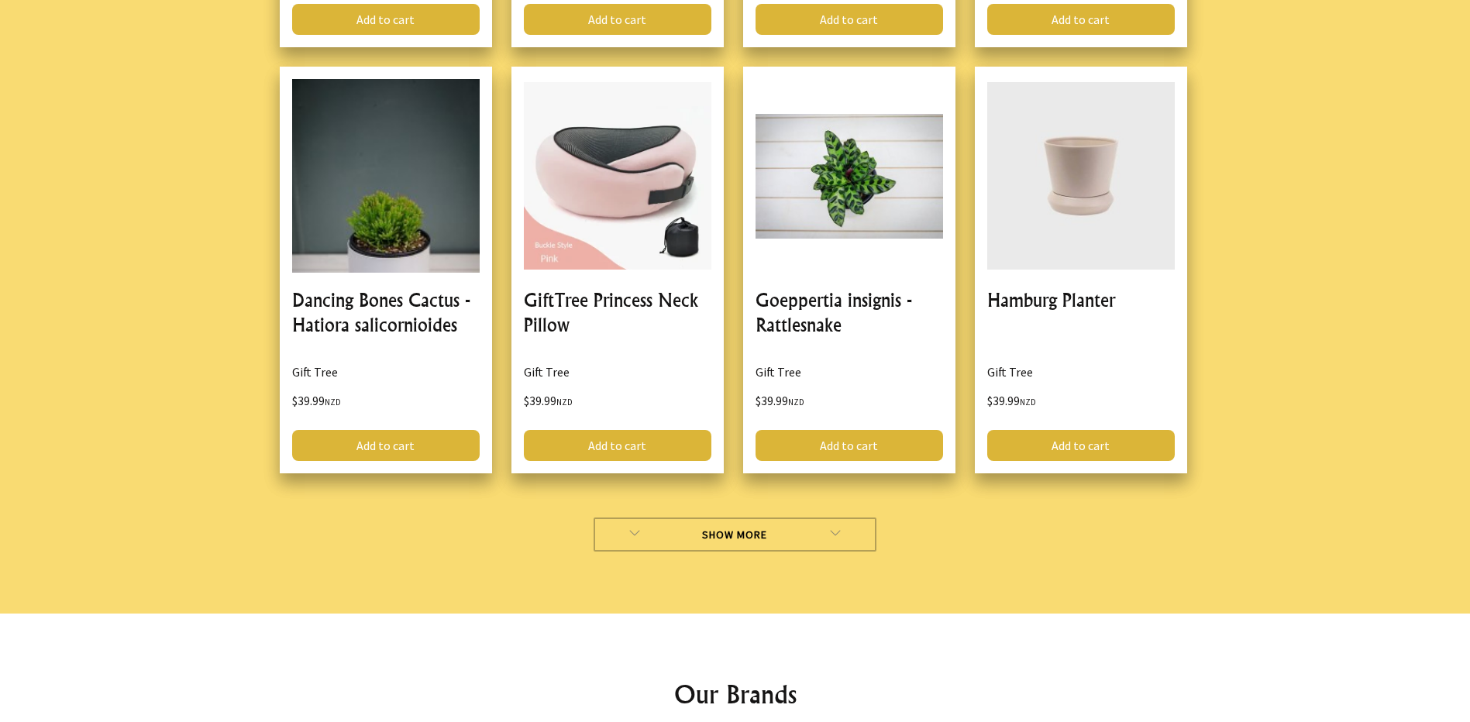
click at [722, 528] on link "Show More" at bounding box center [735, 535] width 283 height 34
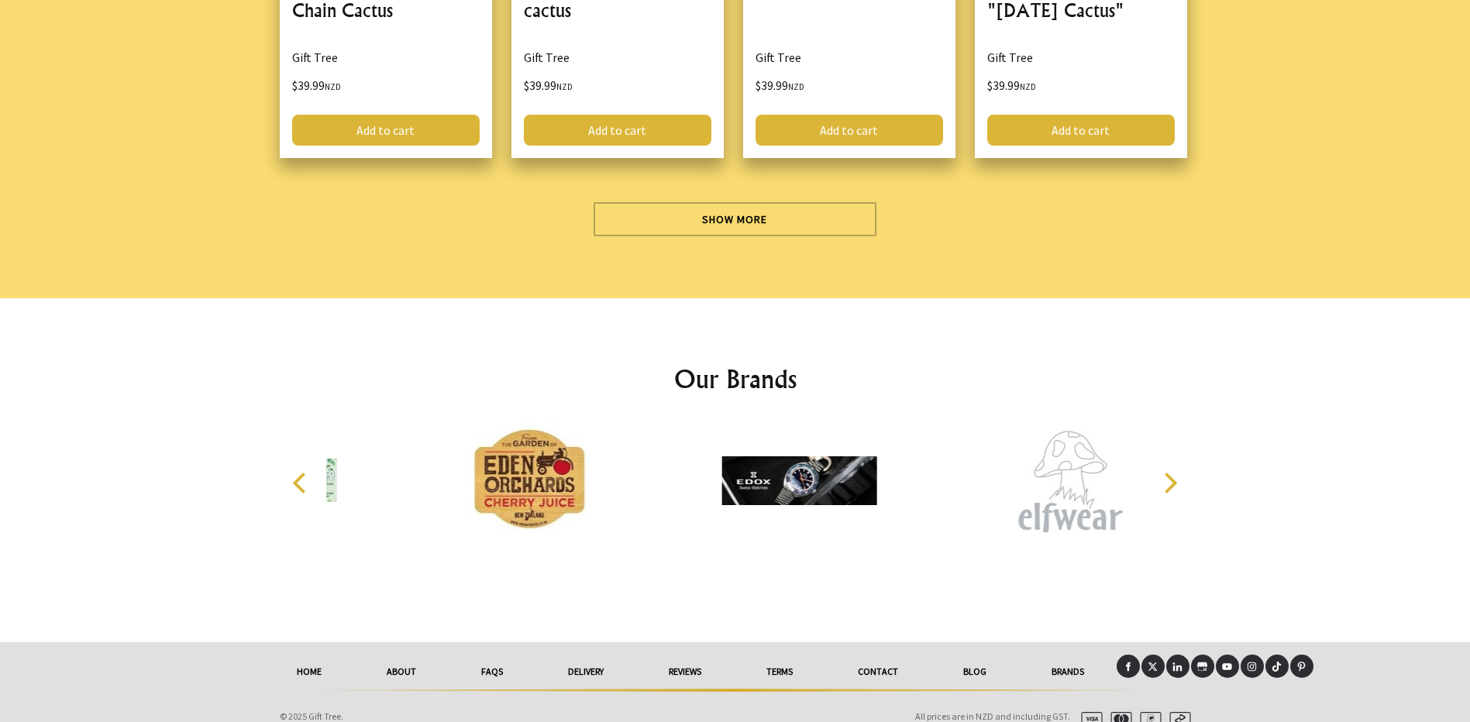
scroll to position [35423, 0]
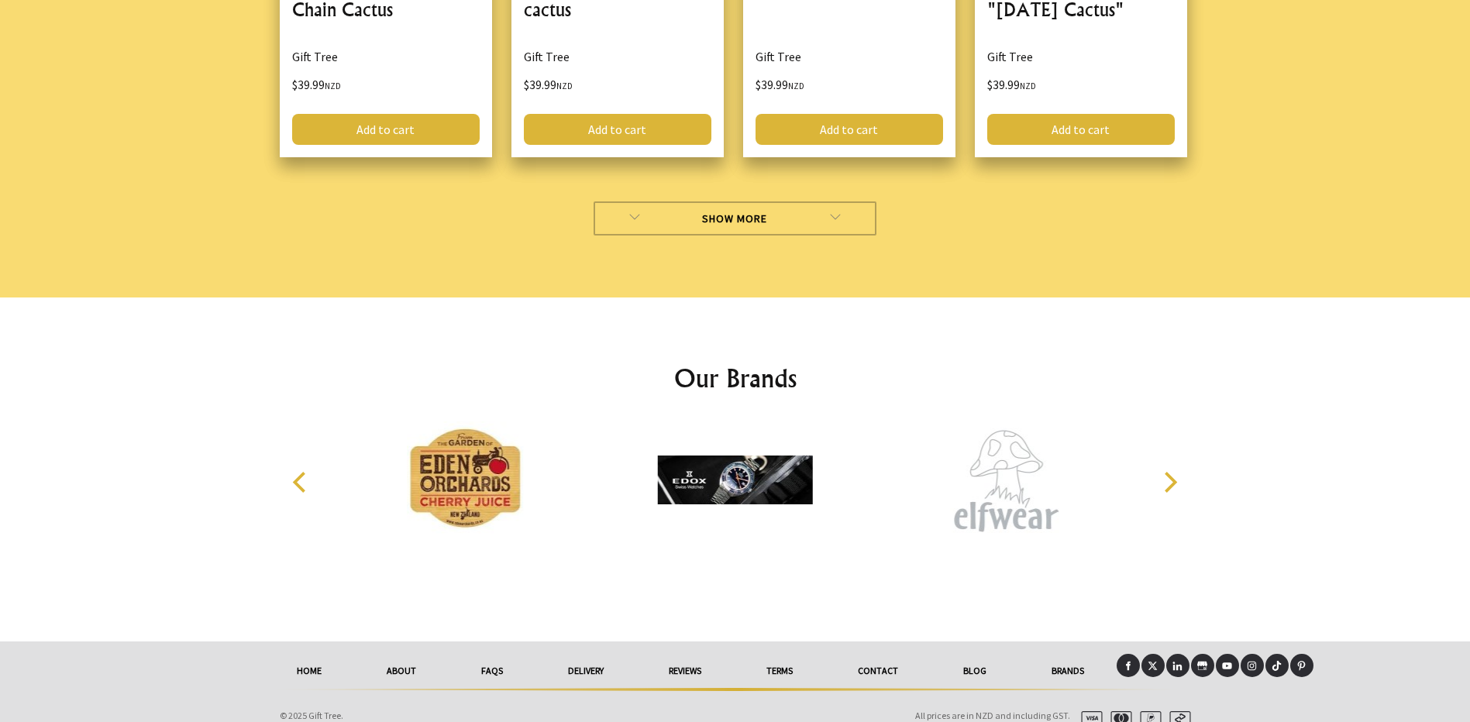
click at [781, 202] on link "Show More" at bounding box center [735, 219] width 283 height 34
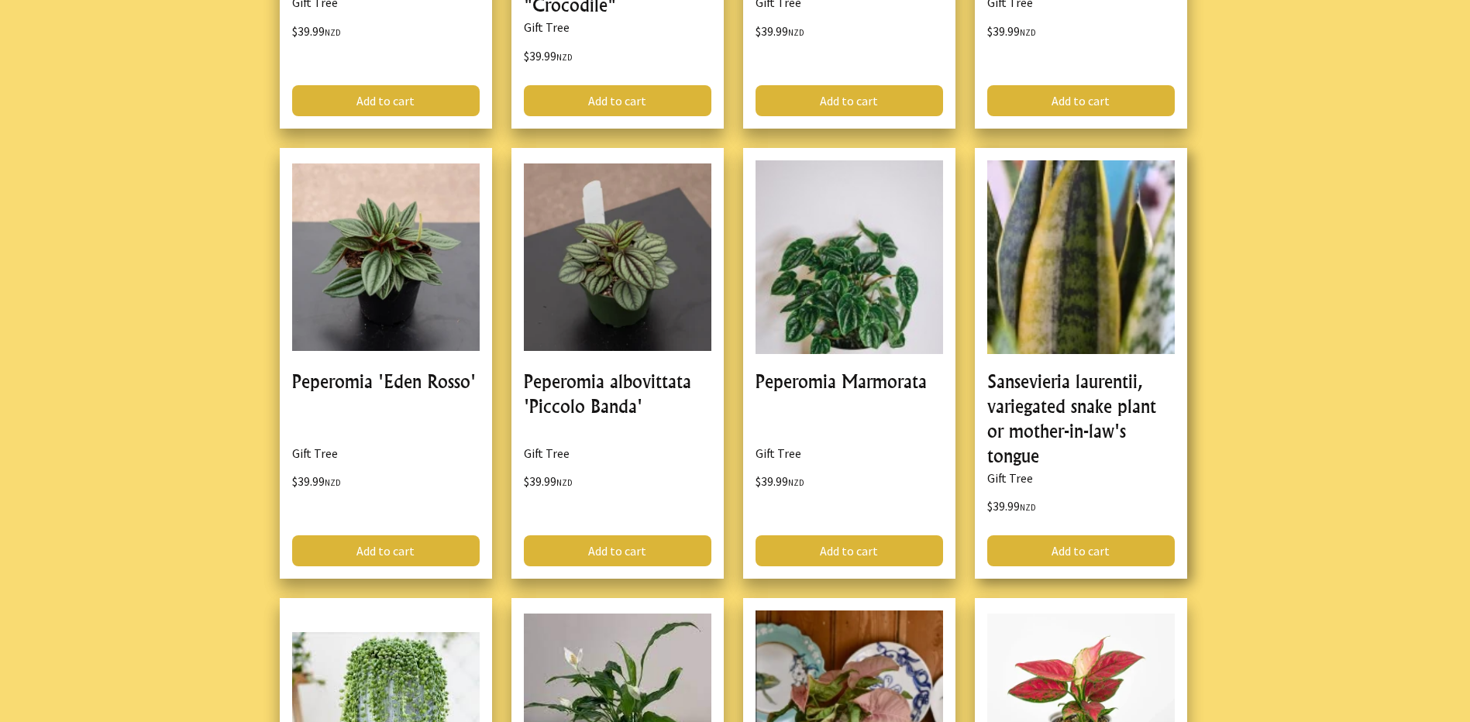
scroll to position [38446, 0]
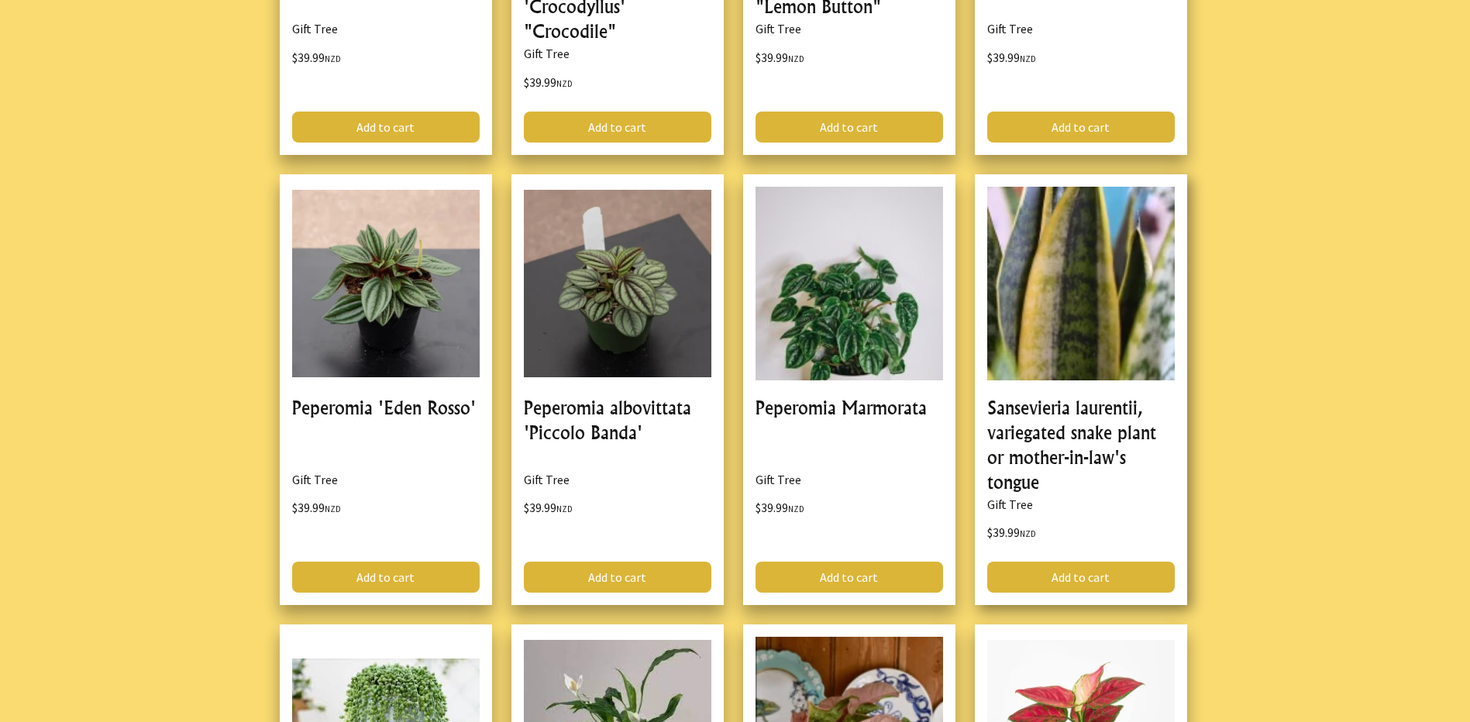
click at [1080, 405] on link at bounding box center [1081, 390] width 212 height 432
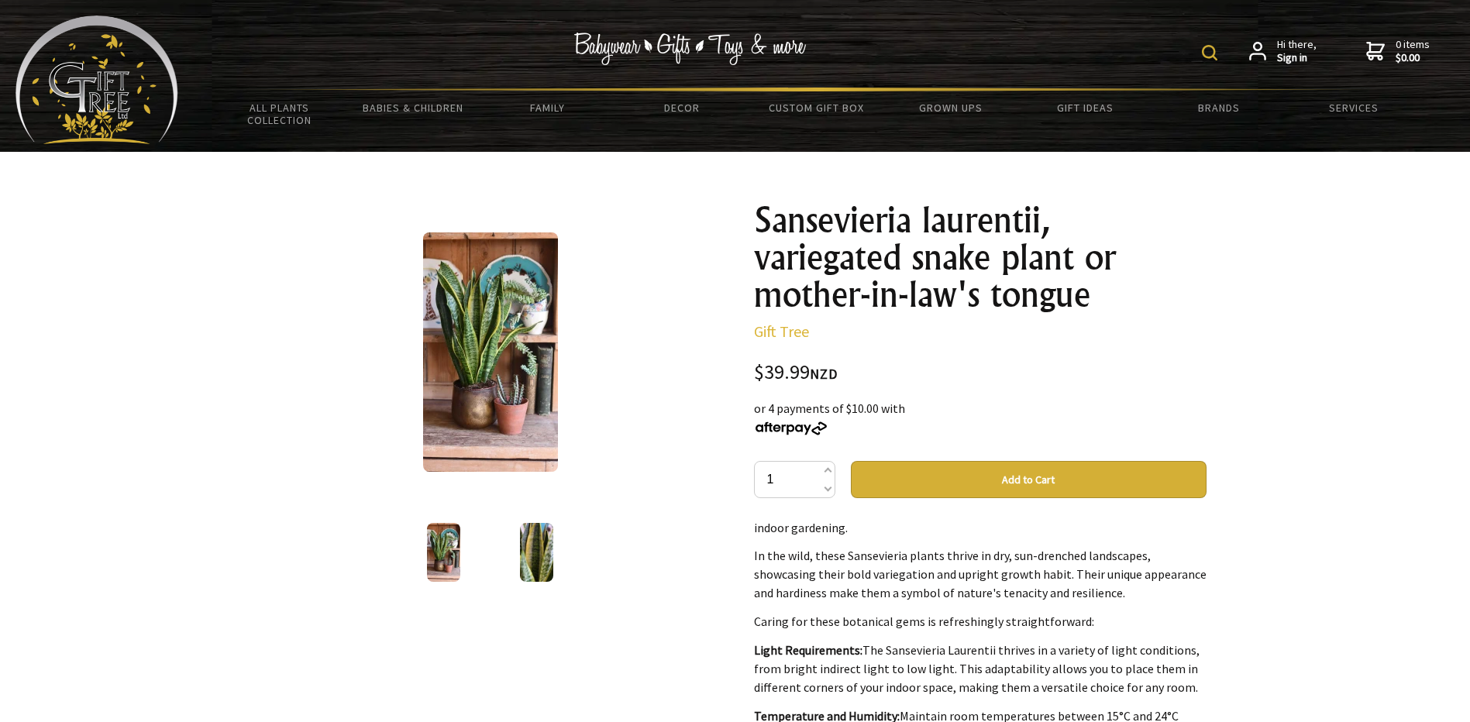
click at [981, 486] on button "Add to Cart" at bounding box center [1029, 479] width 356 height 37
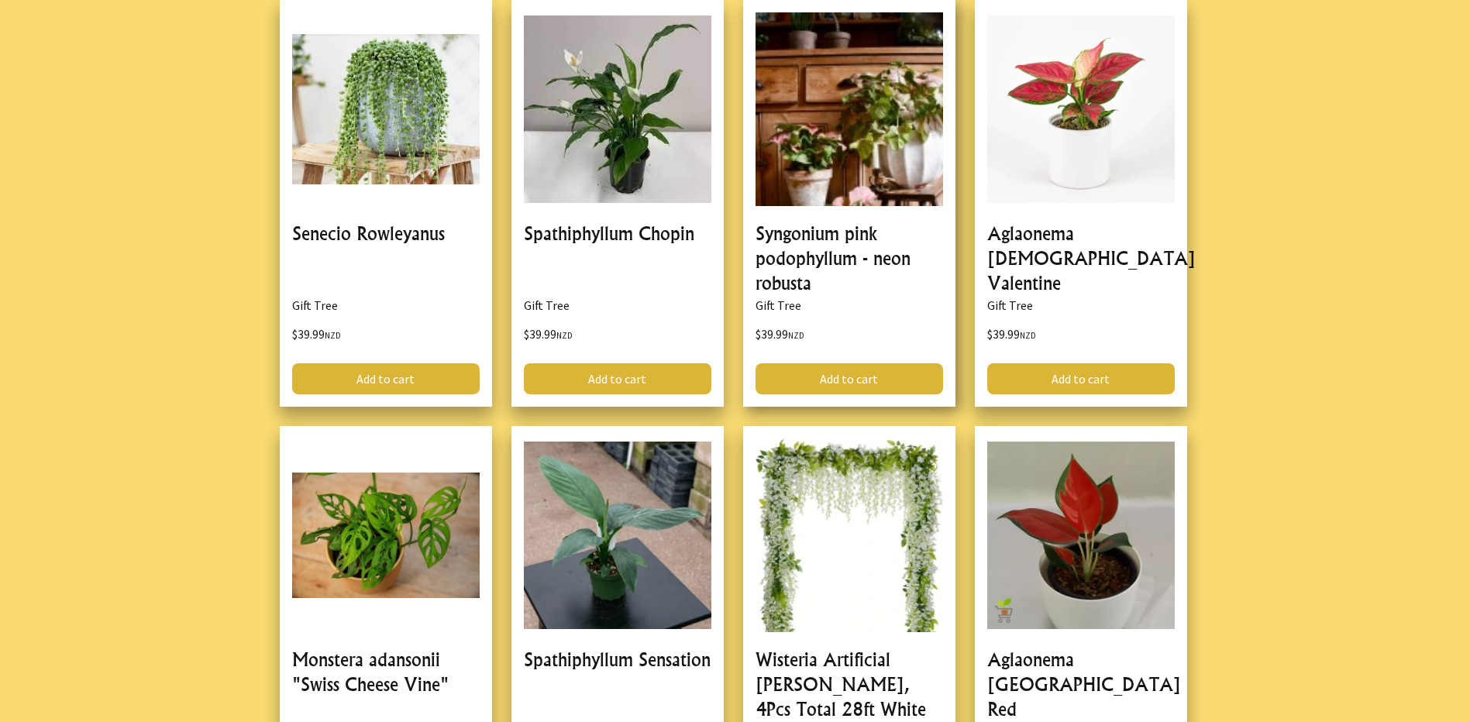
scroll to position [39066, 0]
